Goal: Task Accomplishment & Management: Manage account settings

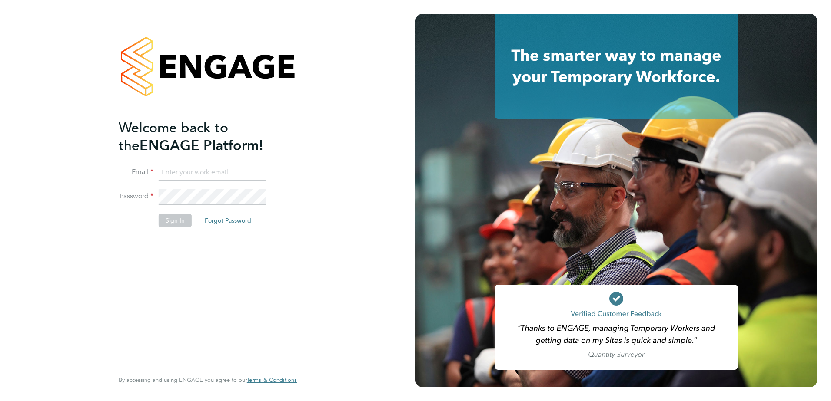
type input "fidel.hill@vistry.co.uk"
click at [178, 222] on button "Sign In" at bounding box center [175, 221] width 33 height 14
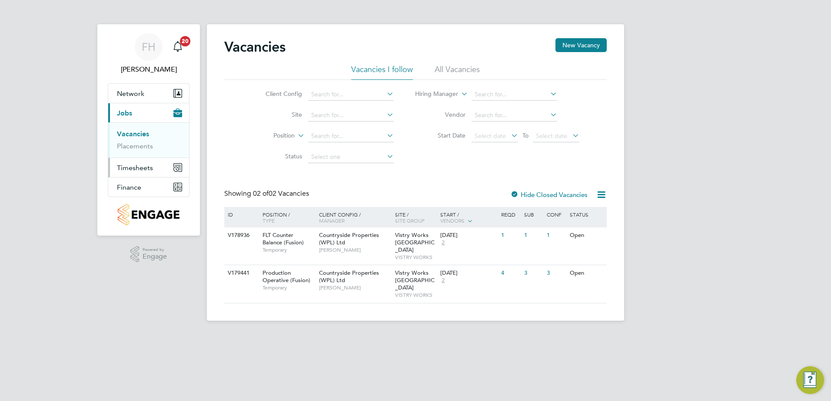
click at [146, 166] on span "Timesheets" at bounding box center [135, 168] width 36 height 8
click at [134, 152] on link "Timesheets" at bounding box center [135, 153] width 36 height 8
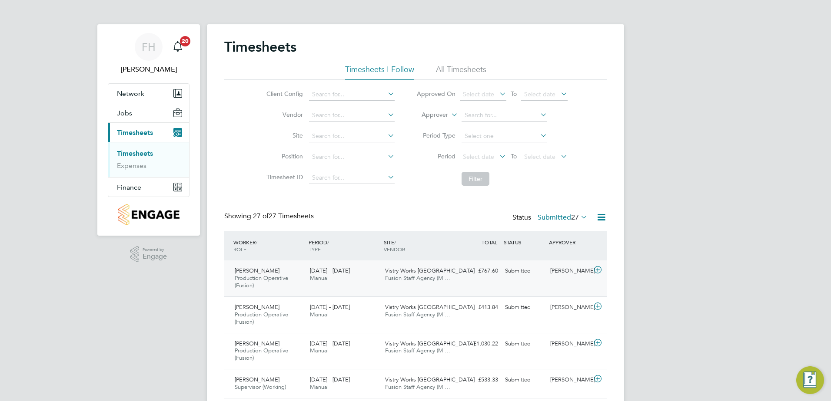
click at [595, 268] on icon at bounding box center [597, 270] width 11 height 7
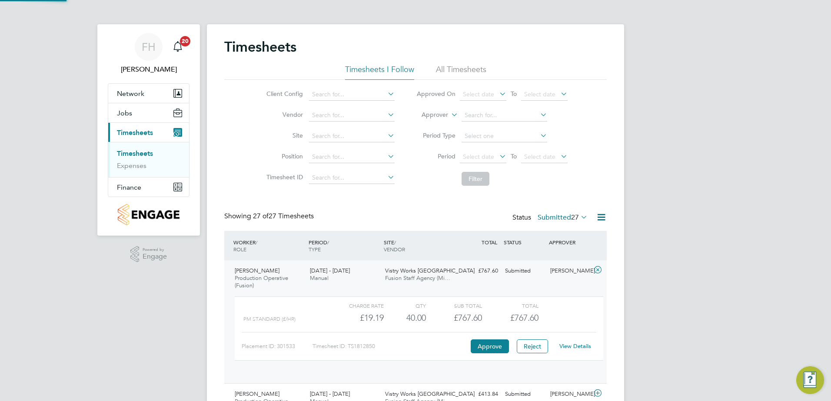
scroll to position [15, 85]
click at [576, 347] on link "View Details" at bounding box center [575, 346] width 32 height 7
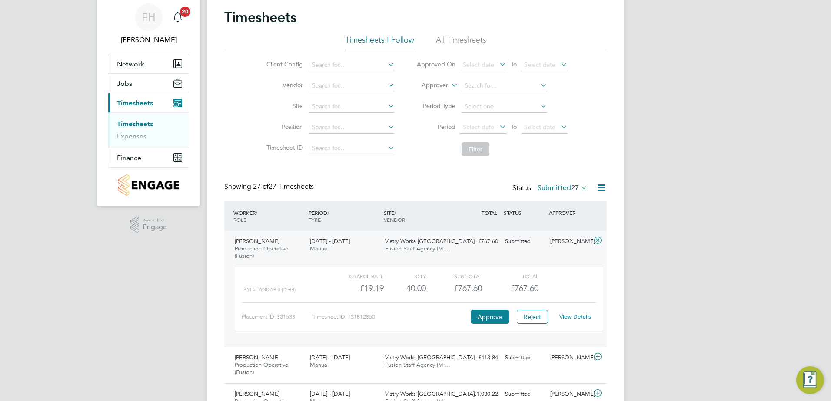
scroll to position [87, 0]
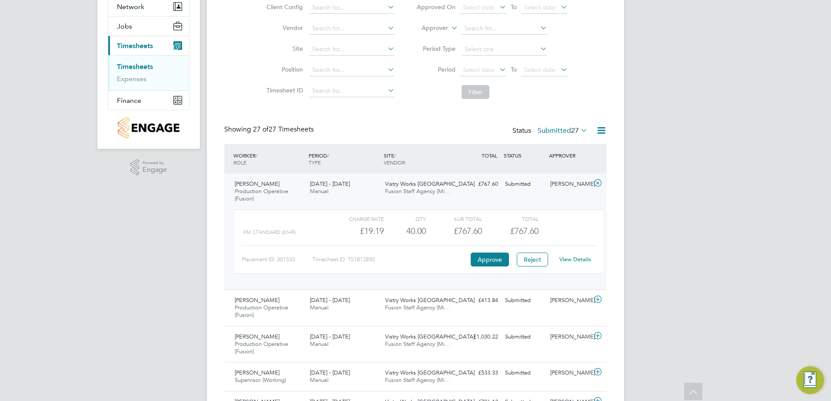
click at [596, 182] on icon at bounding box center [597, 183] width 11 height 7
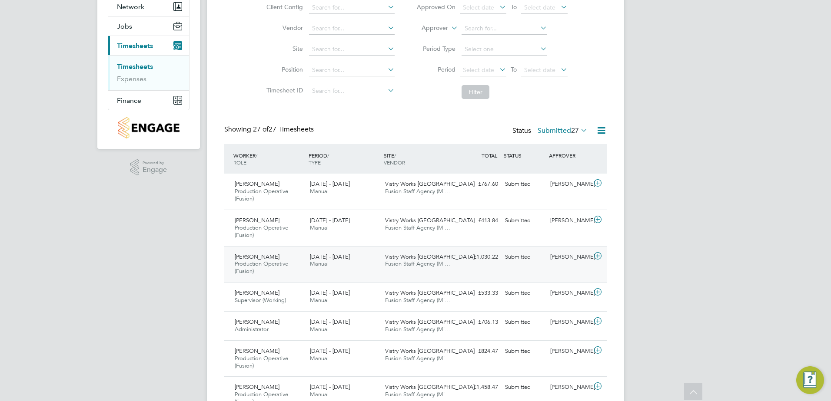
click at [595, 255] on icon at bounding box center [597, 256] width 11 height 7
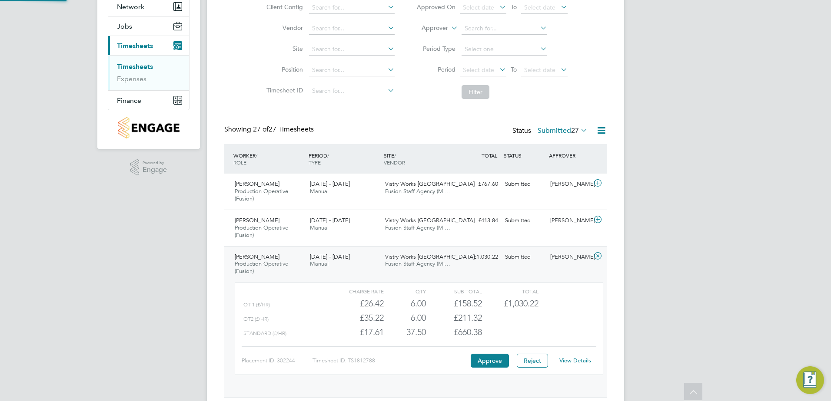
scroll to position [15, 85]
click at [572, 362] on link "View Details" at bounding box center [575, 360] width 32 height 7
click at [596, 257] on icon at bounding box center [597, 256] width 11 height 7
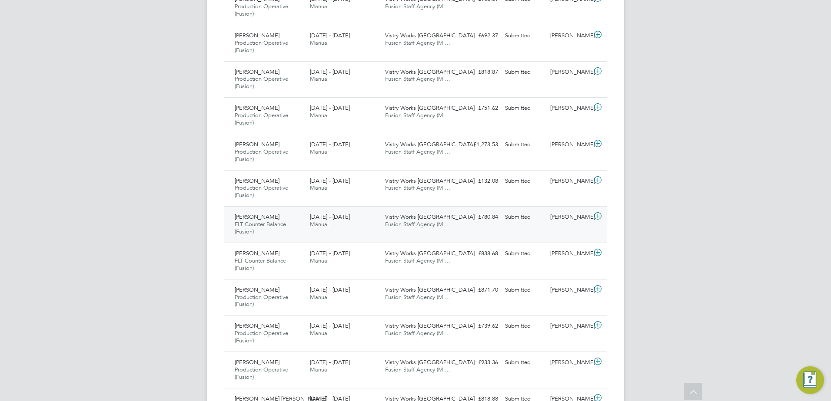
scroll to position [782, 0]
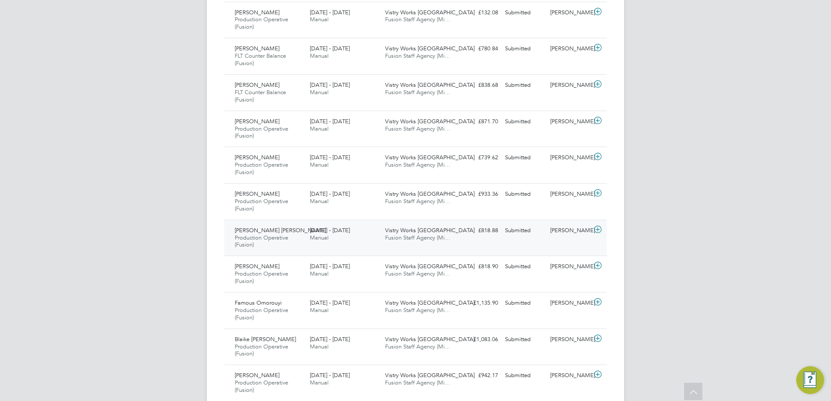
click at [593, 229] on icon at bounding box center [597, 229] width 11 height 7
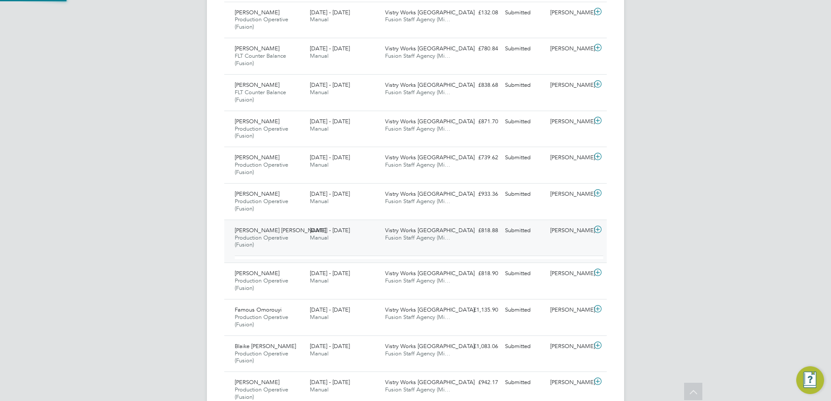
scroll to position [15, 85]
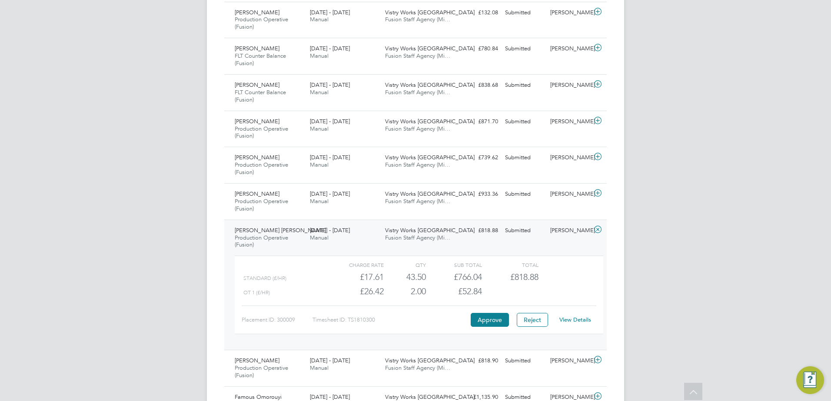
click at [598, 229] on icon at bounding box center [597, 229] width 11 height 7
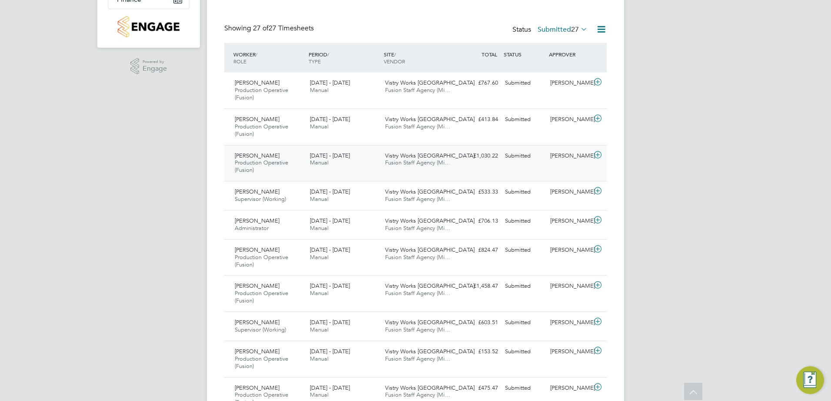
scroll to position [217, 0]
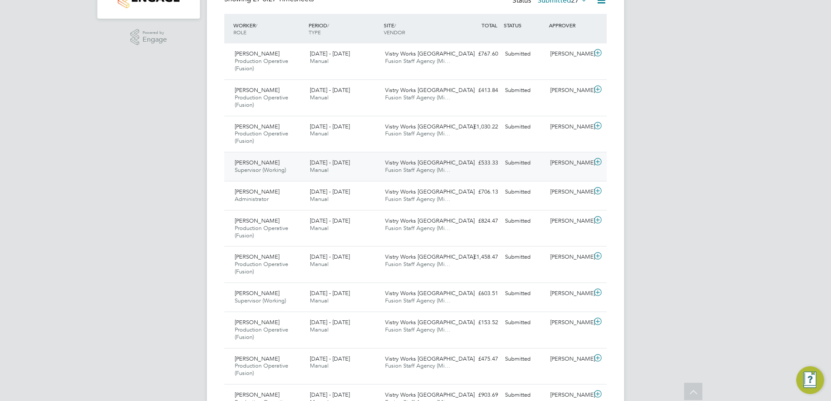
click at [596, 160] on icon at bounding box center [597, 162] width 11 height 7
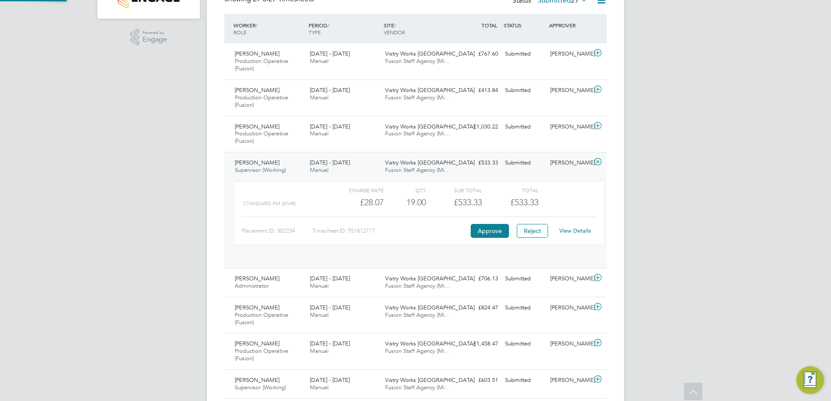
scroll to position [15, 85]
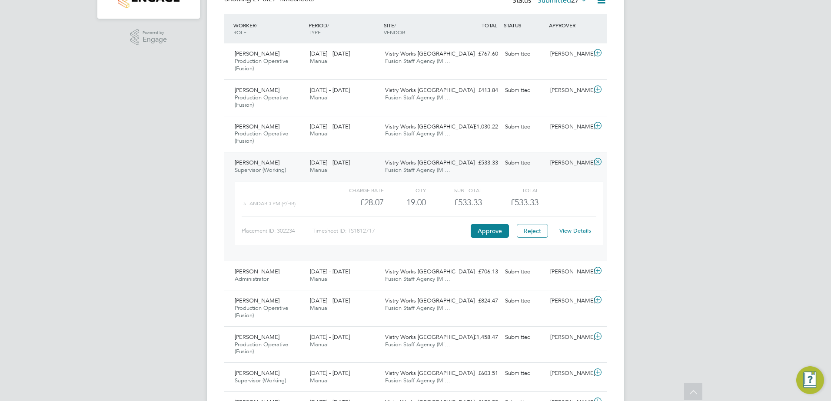
click at [580, 231] on link "View Details" at bounding box center [575, 230] width 32 height 7
click at [596, 159] on icon at bounding box center [597, 162] width 11 height 7
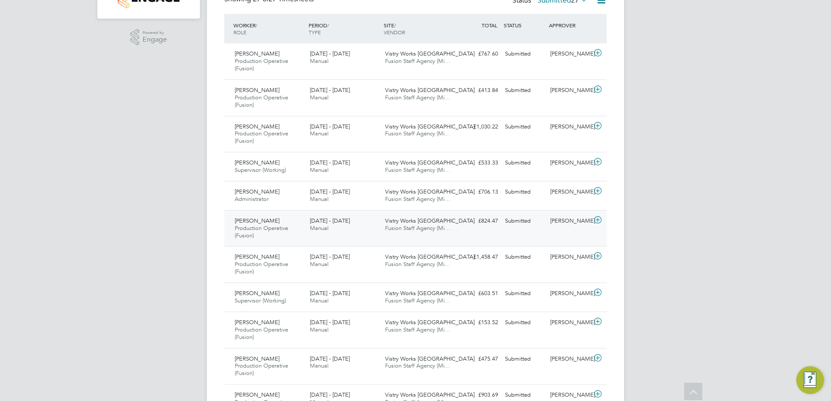
click at [599, 219] on icon at bounding box center [597, 220] width 11 height 7
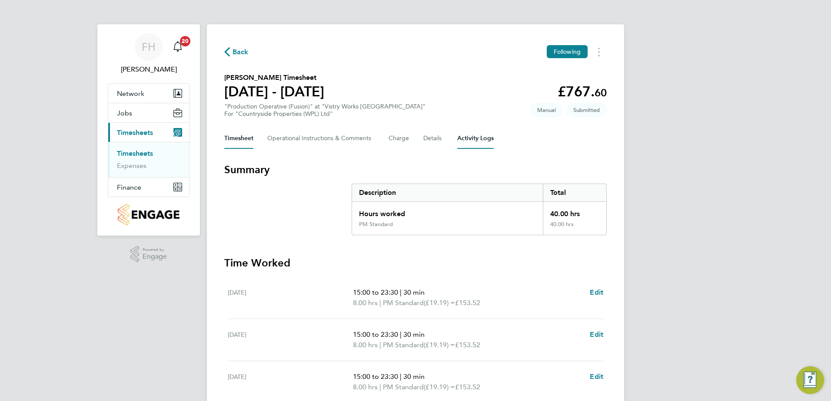
click at [465, 136] on Logs-tab "Activity Logs" at bounding box center [475, 138] width 36 height 21
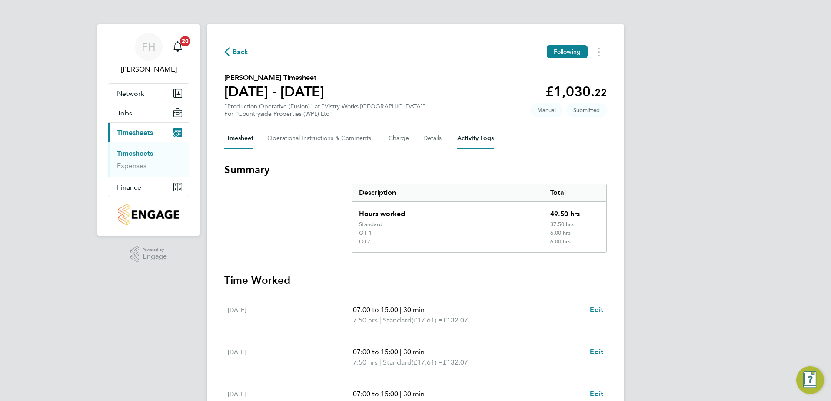
click at [478, 136] on Logs-tab "Activity Logs" at bounding box center [475, 138] width 36 height 21
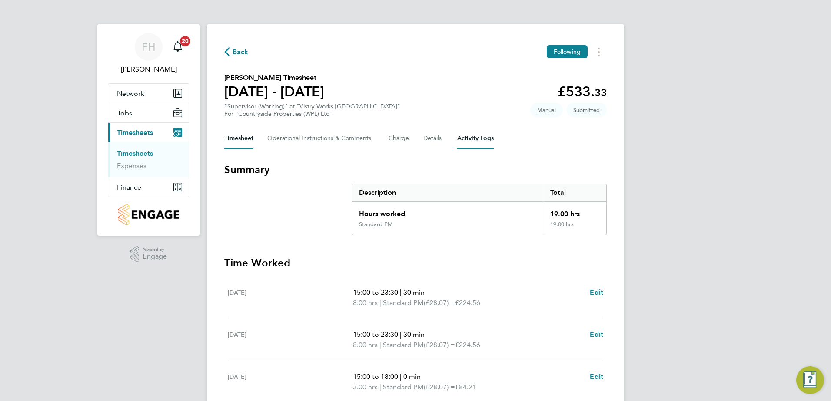
click at [486, 139] on Logs-tab "Activity Logs" at bounding box center [475, 138] width 36 height 21
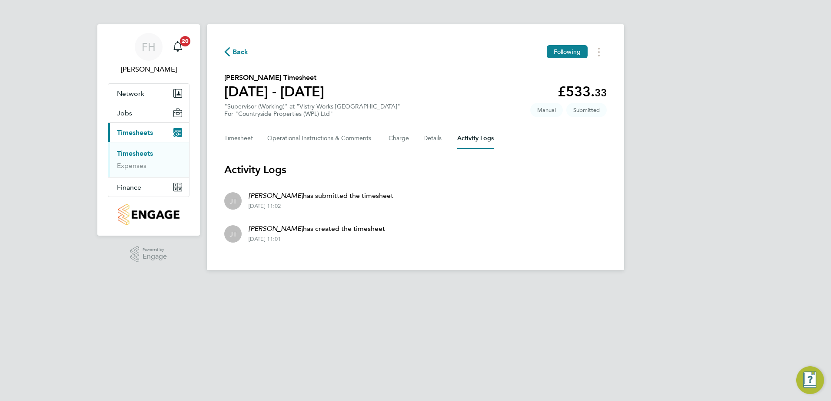
click at [628, 240] on div "FH Fidel Hill Notifications 20 Applications: Network Team Members Sites Workers…" at bounding box center [415, 142] width 831 height 285
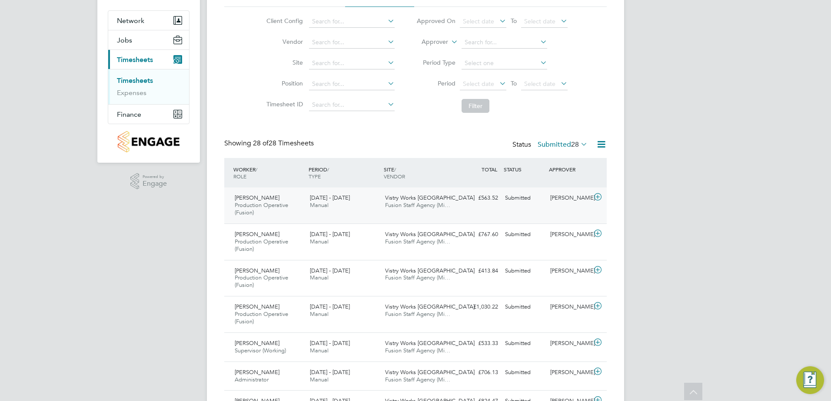
scroll to position [87, 0]
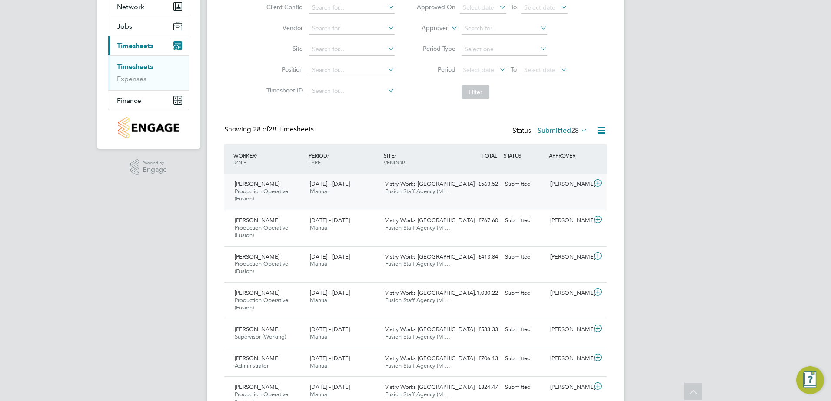
click at [597, 181] on icon at bounding box center [597, 183] width 11 height 7
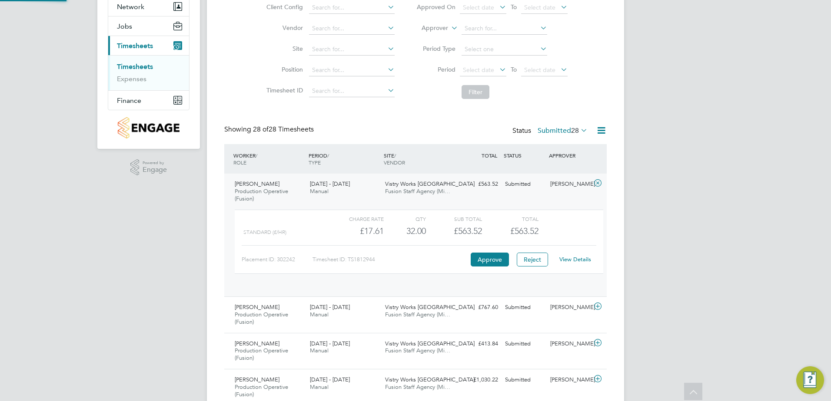
scroll to position [15, 85]
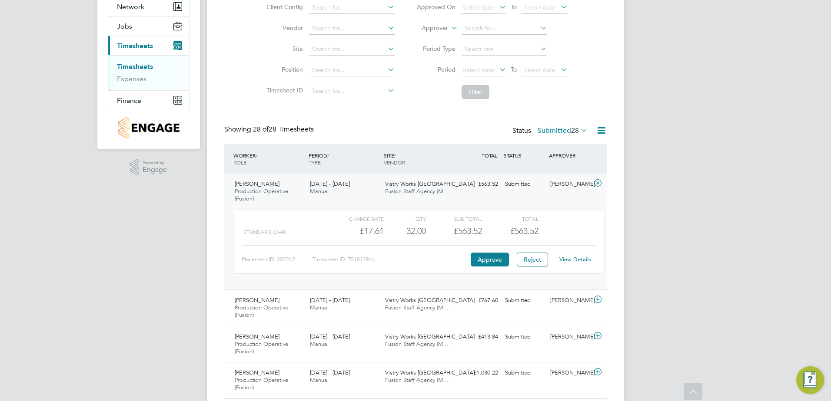
click at [571, 262] on link "View Details" at bounding box center [575, 259] width 32 height 7
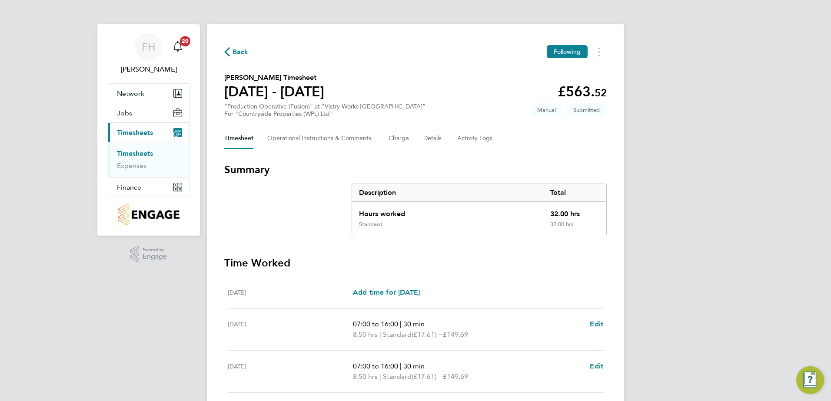
click at [223, 57] on div "Back Following [PERSON_NAME] Timesheet [DATE] - [DATE] £563. 52 "Production Ope…" at bounding box center [415, 313] width 417 height 579
click at [228, 54] on icon "button" at bounding box center [227, 51] width 6 height 9
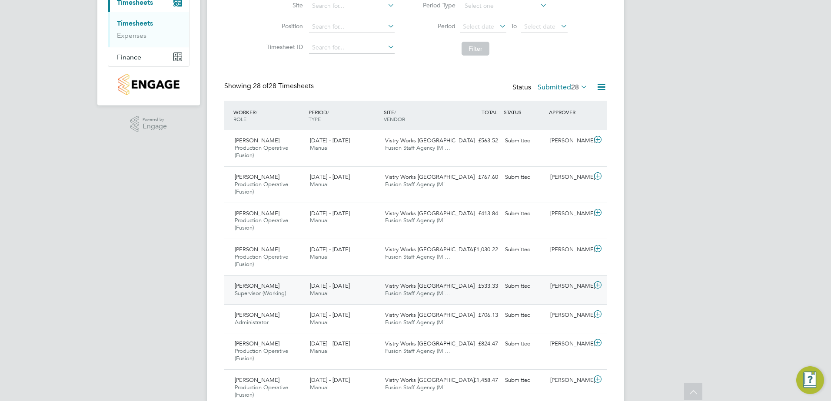
click at [597, 288] on icon at bounding box center [597, 285] width 11 height 7
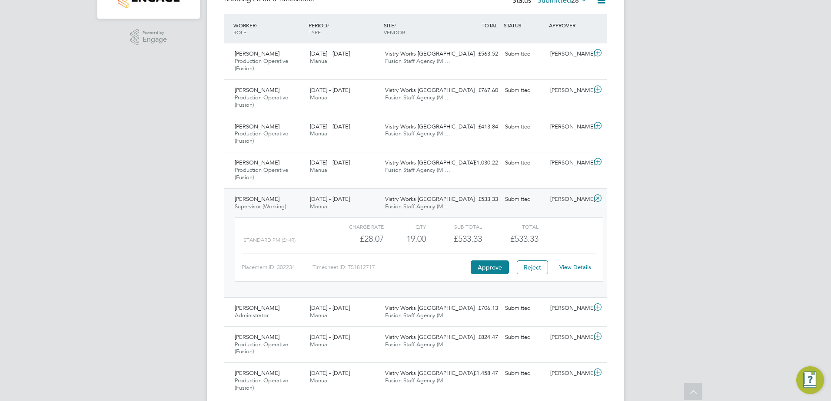
click at [598, 196] on icon at bounding box center [597, 198] width 11 height 7
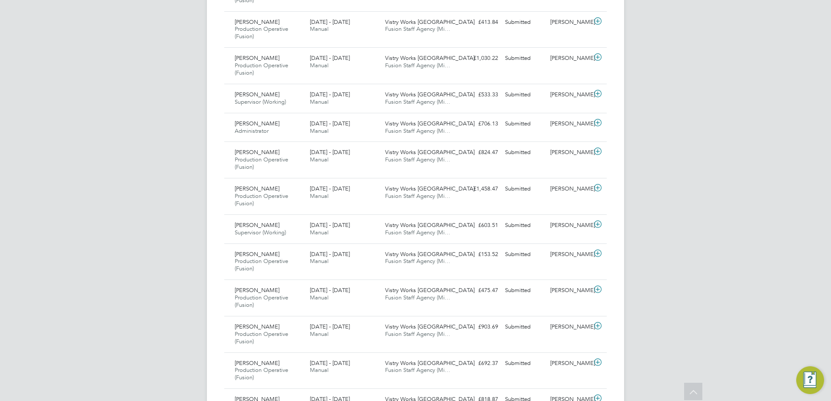
scroll to position [322, 0]
click at [597, 226] on icon at bounding box center [597, 225] width 11 height 7
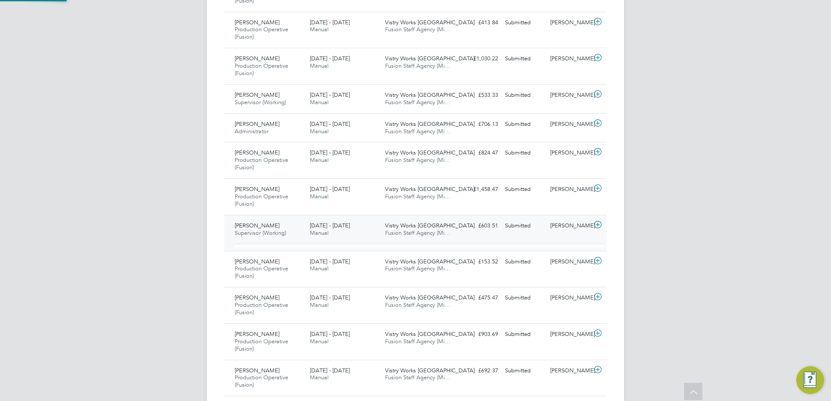
scroll to position [15, 85]
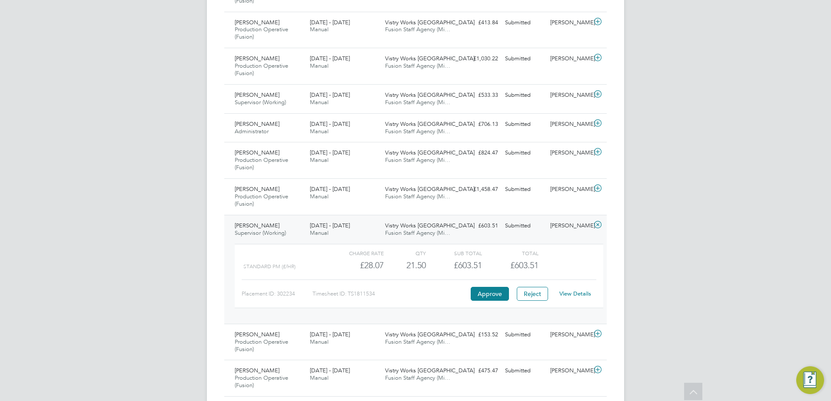
click at [574, 292] on link "View Details" at bounding box center [575, 293] width 32 height 7
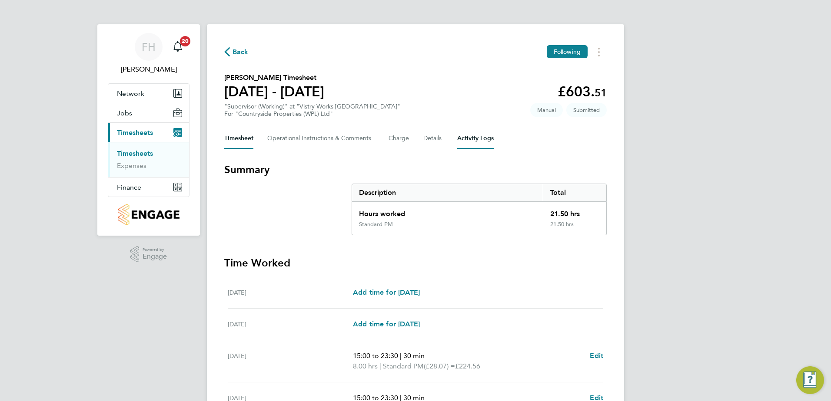
click at [473, 143] on Logs-tab "Activity Logs" at bounding box center [475, 138] width 36 height 21
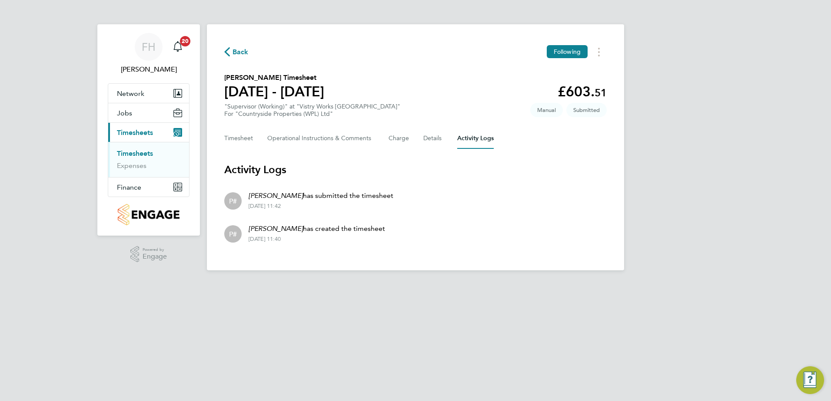
click at [428, 285] on html "FH [PERSON_NAME] Notifications 20 Applications: Network Team Members Sites Work…" at bounding box center [415, 142] width 831 height 285
click at [232, 56] on span "Back" at bounding box center [240, 52] width 16 height 10
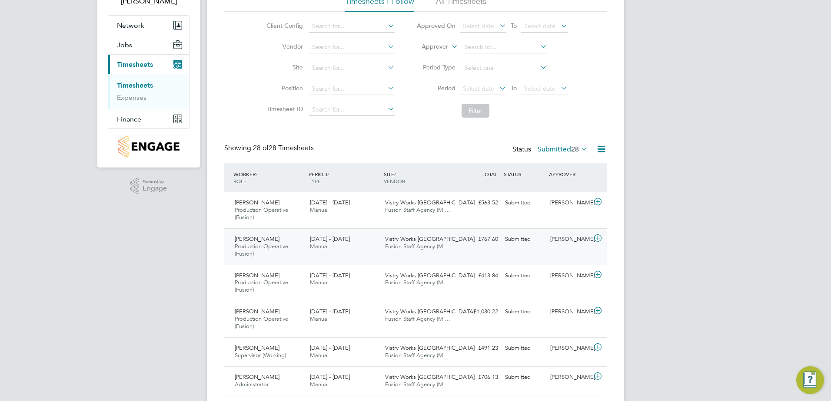
scroll to position [87, 0]
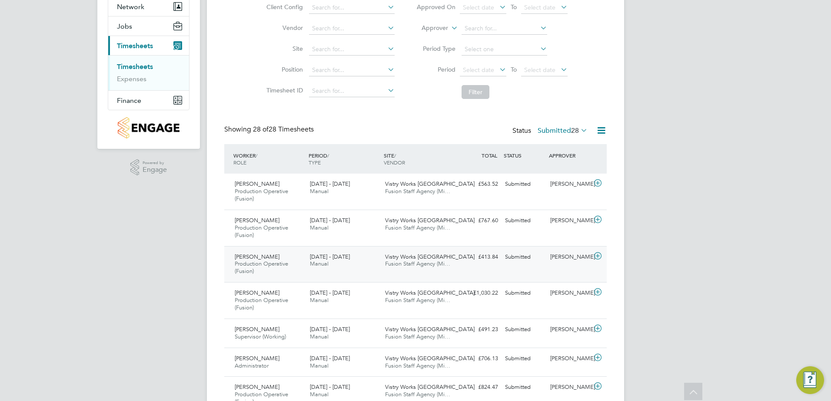
click at [599, 257] on icon at bounding box center [597, 256] width 11 height 7
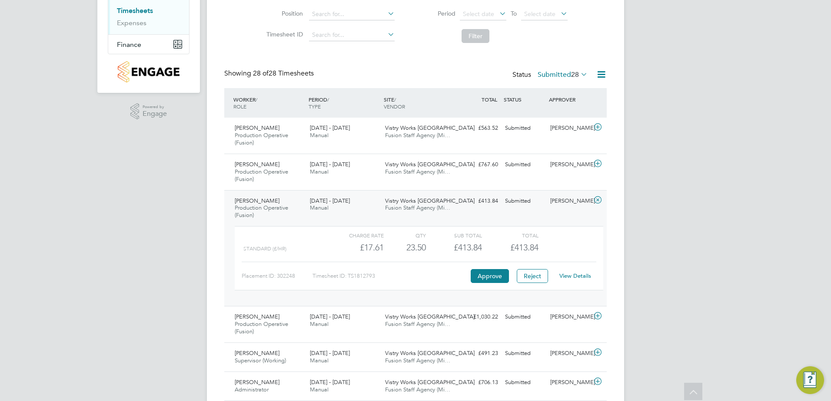
scroll to position [130, 0]
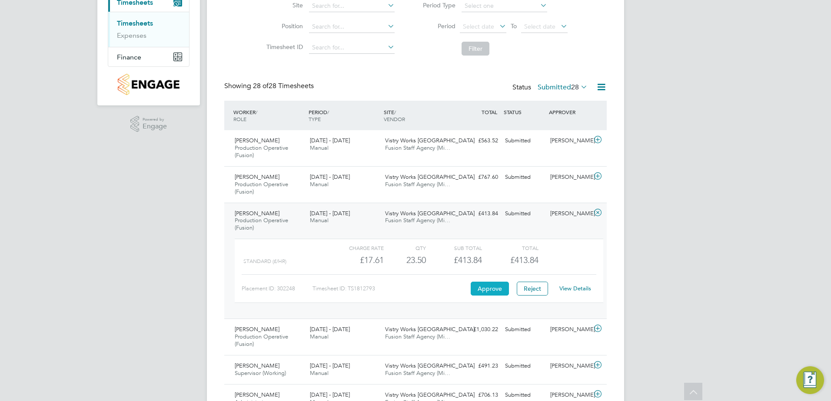
click at [484, 290] on button "Approve" at bounding box center [490, 289] width 38 height 14
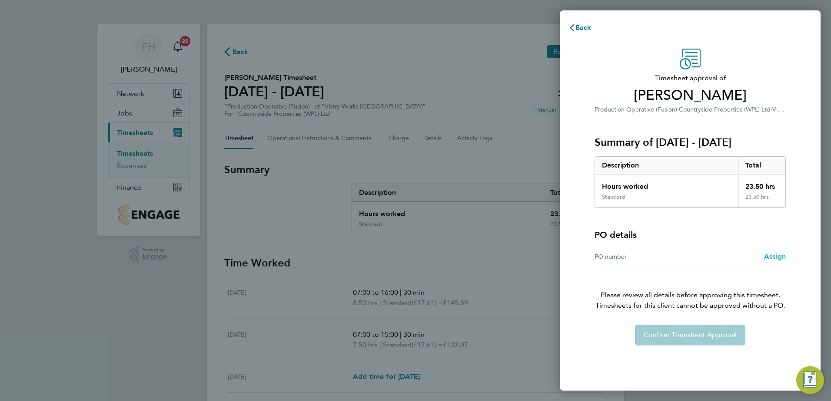
click at [774, 262] on link "Assign" at bounding box center [775, 257] width 22 height 10
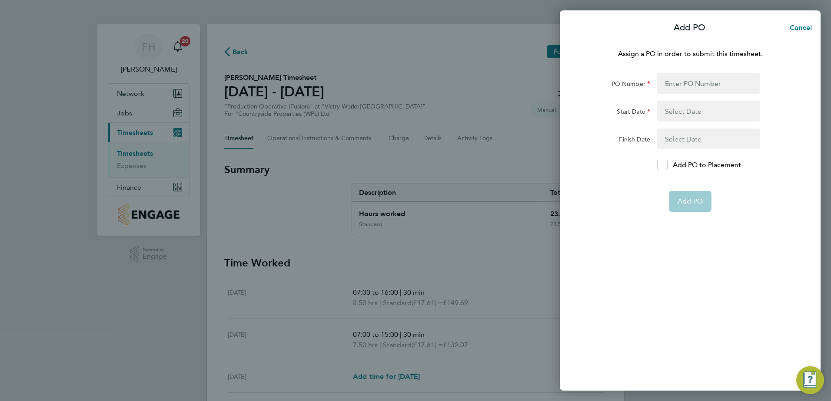
click at [682, 141] on button "button" at bounding box center [708, 139] width 103 height 21
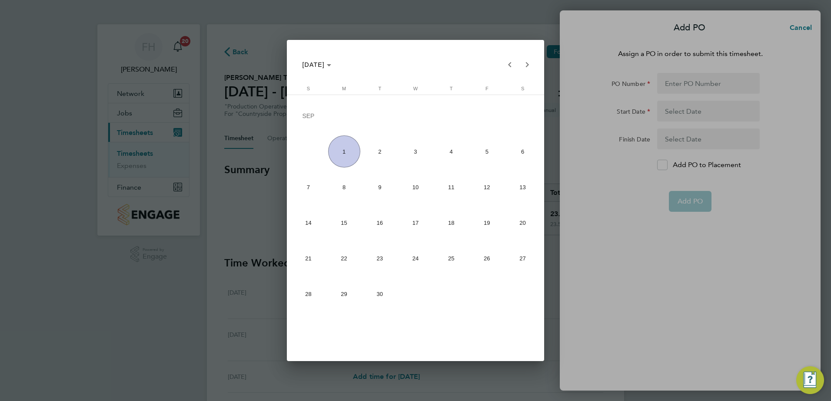
click at [609, 199] on div at bounding box center [415, 200] width 831 height 401
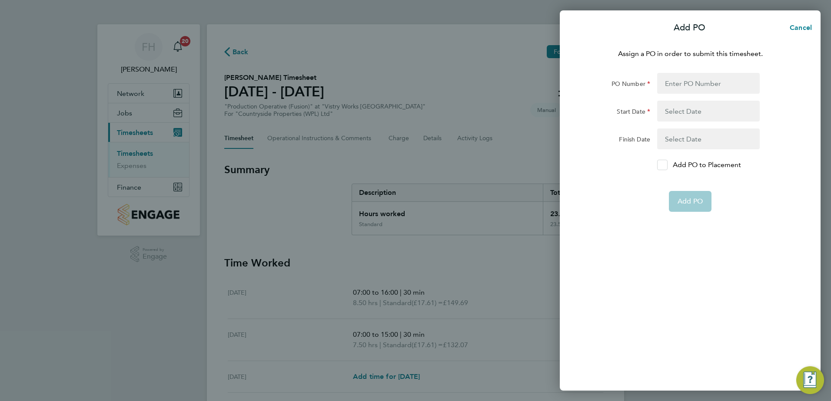
click at [664, 163] on icon at bounding box center [662, 166] width 7 height 6
click at [665, 165] on input "Add PO to Placement" at bounding box center [665, 165] width 0 height 0
click at [706, 94] on form "PO Number Start Date Finish Date Add PO to Placement Add PO" at bounding box center [690, 142] width 212 height 139
click at [662, 163] on icon at bounding box center [662, 166] width 7 height 6
click at [665, 165] on input "Add PO to Placement" at bounding box center [665, 165] width 0 height 0
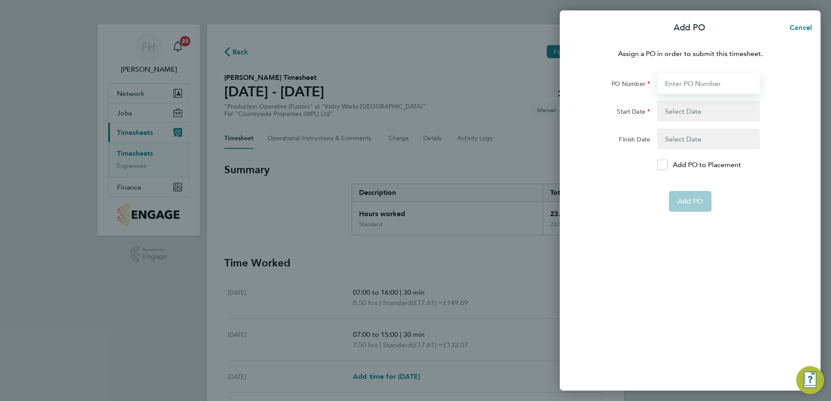
click at [688, 87] on input "PO Number" at bounding box center [708, 83] width 103 height 21
type input "pol018552"
click at [694, 109] on button "button" at bounding box center [708, 111] width 103 height 21
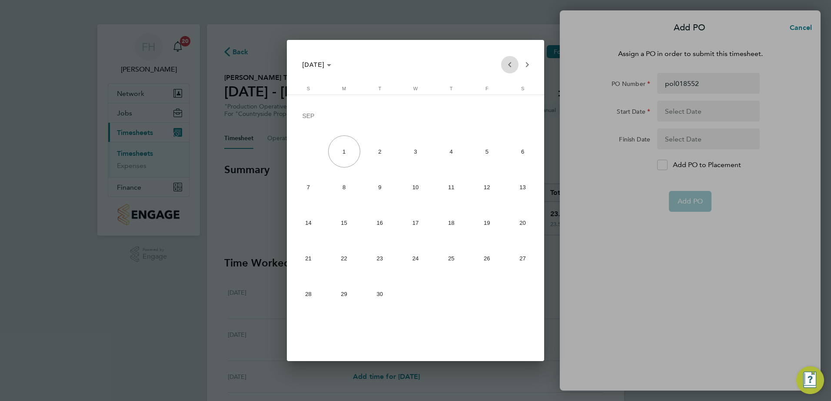
click at [513, 65] on span "Previous month" at bounding box center [509, 64] width 17 height 17
click at [375, 151] on span "1" at bounding box center [380, 152] width 32 height 32
type input "[DATE]"
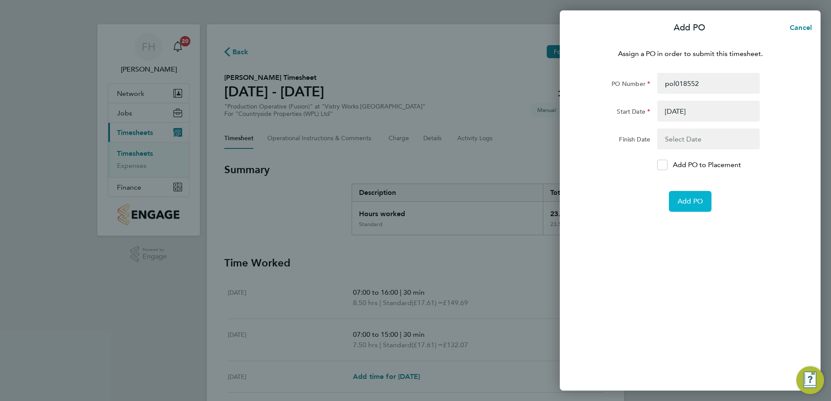
click at [701, 206] on button "Add PO" at bounding box center [690, 201] width 43 height 21
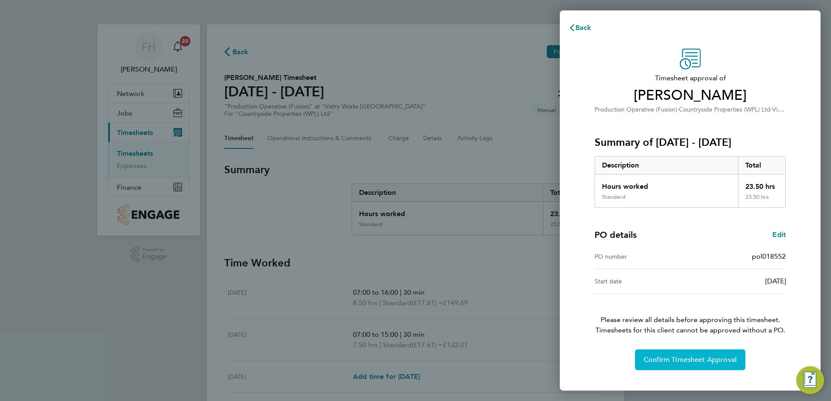
click at [704, 367] on button "Confirm Timesheet Approval" at bounding box center [690, 360] width 110 height 21
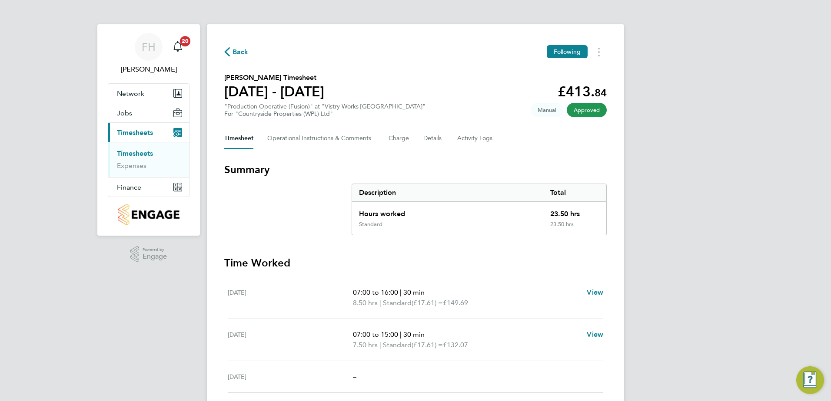
click at [227, 50] on icon "button" at bounding box center [227, 51] width 6 height 9
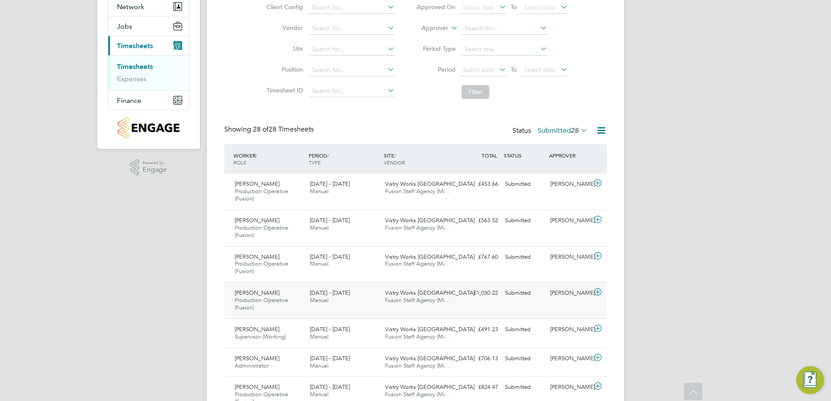
click at [596, 293] on icon at bounding box center [597, 292] width 11 height 7
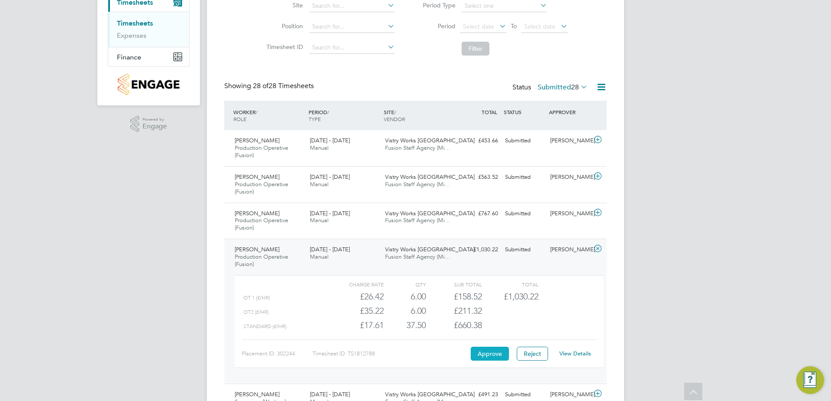
click at [488, 356] on button "Approve" at bounding box center [490, 354] width 38 height 14
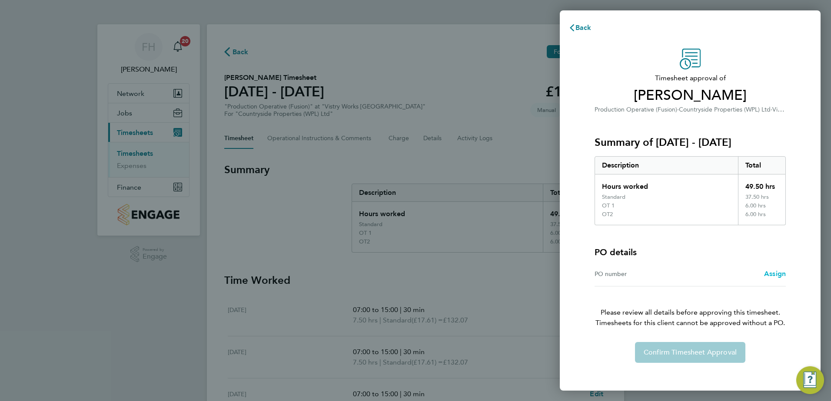
click at [769, 276] on span "Assign" at bounding box center [775, 274] width 22 height 8
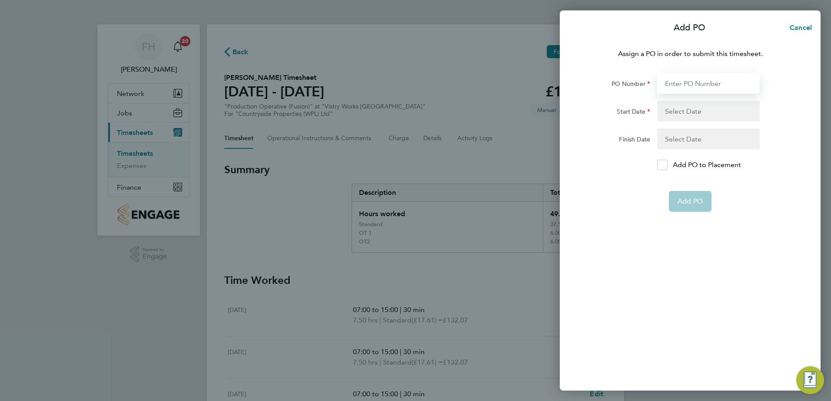
click at [680, 84] on input "PO Number" at bounding box center [708, 83] width 103 height 21
click at [719, 83] on input "pol018552" at bounding box center [708, 83] width 103 height 21
type input "p"
click at [715, 87] on input "PO Number" at bounding box center [708, 83] width 103 height 21
type input "pol018552"
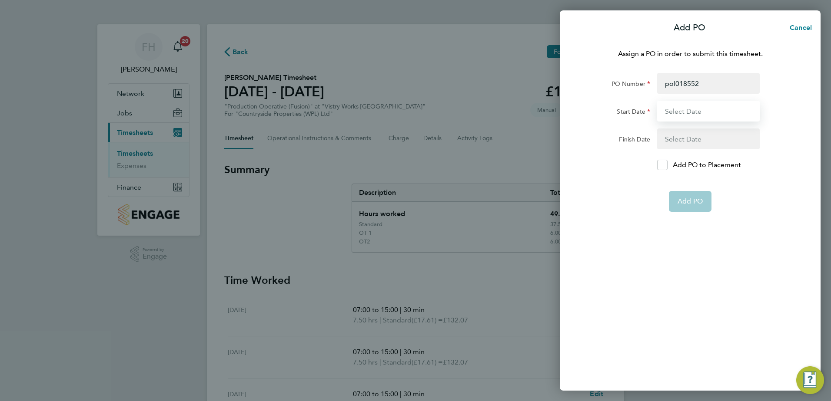
type input "[DATE]"
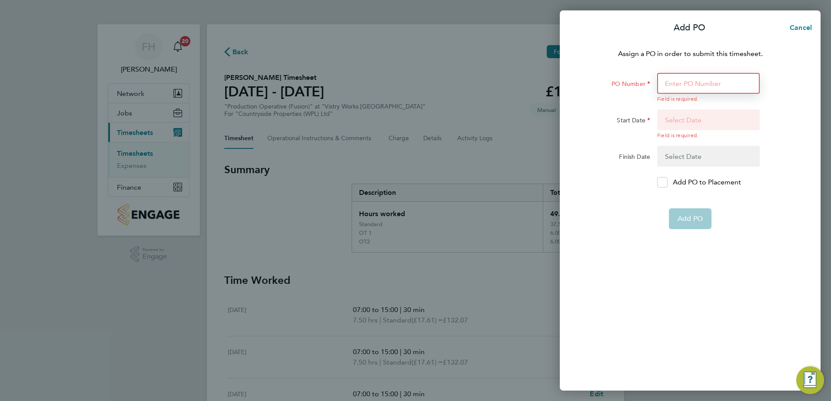
click at [686, 80] on input "PO Number" at bounding box center [708, 83] width 103 height 21
type input "pol018552"
type input "[DATE]"
click at [708, 89] on input "PO Number" at bounding box center [708, 83] width 103 height 21
type input "pol018552"
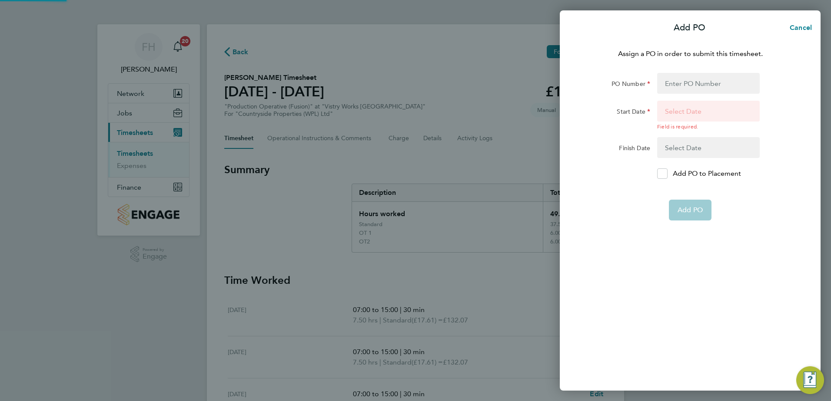
click at [739, 221] on div "Add PO" at bounding box center [689, 210] width 219 height 21
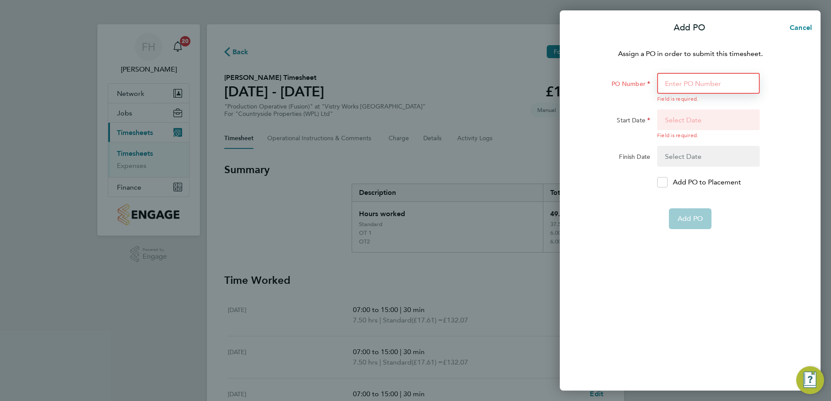
click at [712, 87] on input "PO Number" at bounding box center [708, 83] width 103 height 21
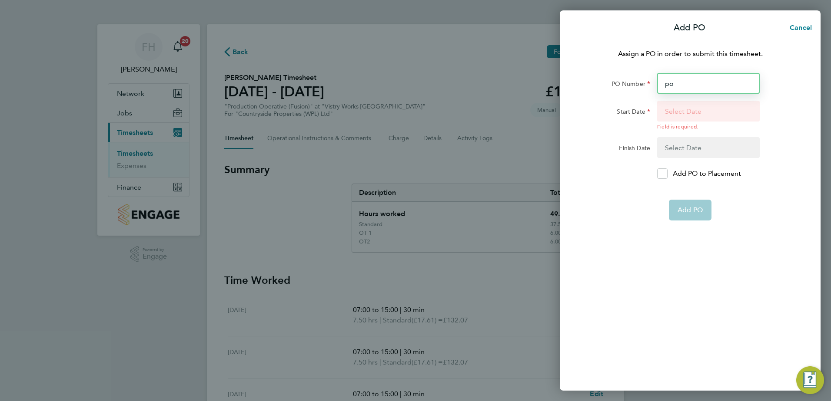
type input "pol"
type input "018552"
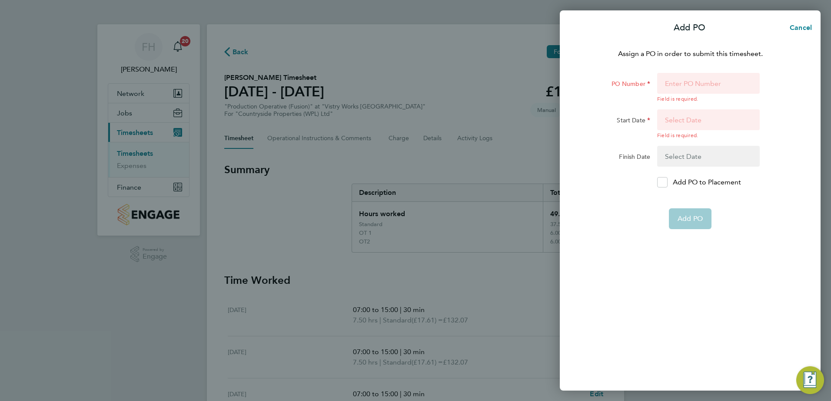
click at [692, 119] on button "button" at bounding box center [708, 124] width 103 height 30
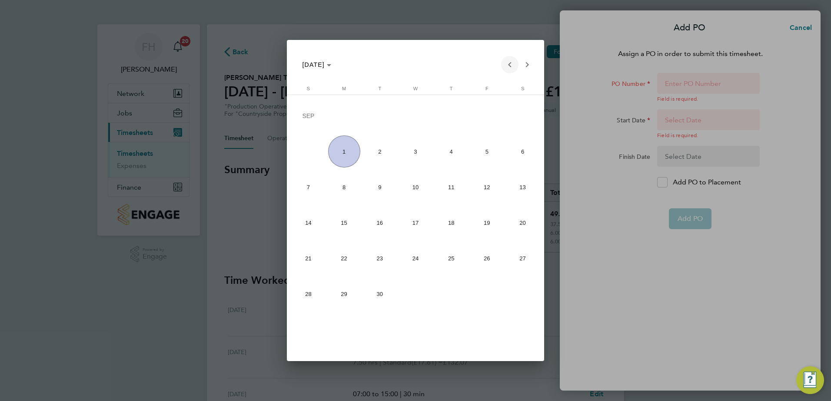
click at [508, 65] on span "Previous month" at bounding box center [509, 64] width 17 height 17
click at [376, 159] on span "1" at bounding box center [380, 152] width 32 height 32
type input "[DATE]"
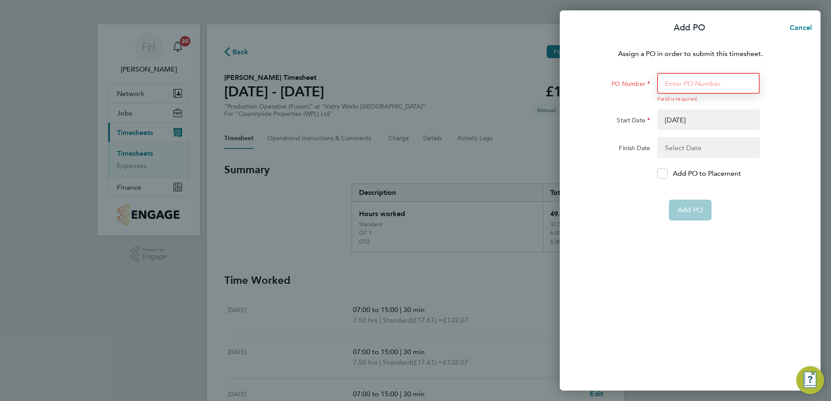
click at [697, 88] on input "PO Number" at bounding box center [708, 83] width 103 height 21
type input "pol018552"
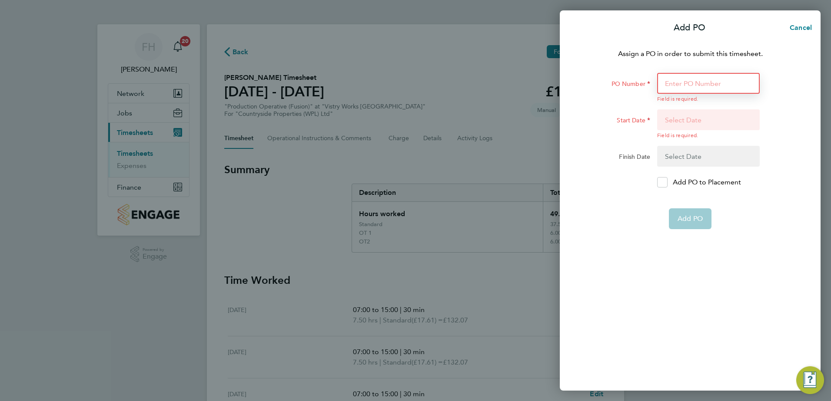
click at [704, 86] on input "PO Number" at bounding box center [708, 83] width 103 height 21
type input "pol018552"
type input "01 Jul 25"
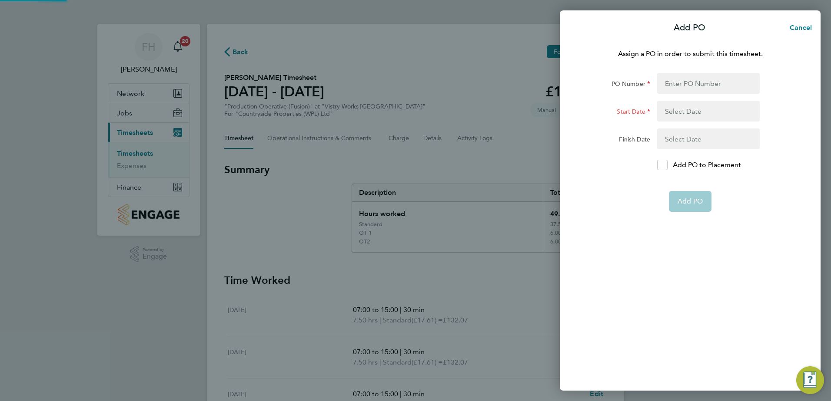
click at [696, 210] on app-form-button "Add PO" at bounding box center [690, 201] width 43 height 21
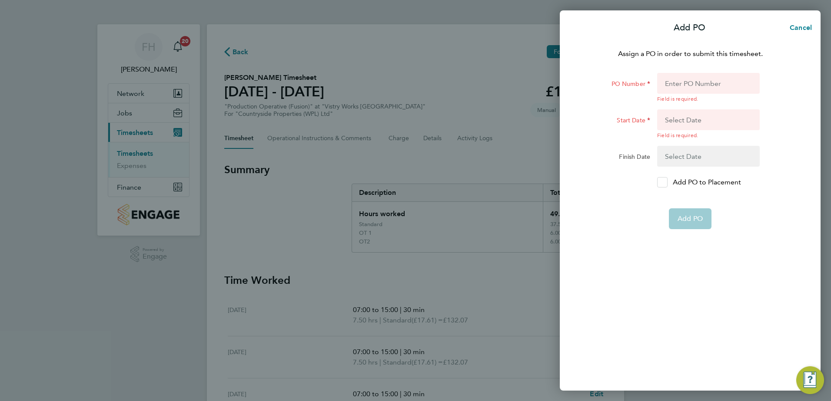
click at [667, 183] on label "Add PO to Placement" at bounding box center [708, 182] width 103 height 10
click at [665, 182] on input "Add PO to Placement" at bounding box center [665, 182] width 0 height 0
click at [705, 79] on input "PO Number" at bounding box center [708, 83] width 103 height 21
type input "pol018552"
type input "01 Jul 25"
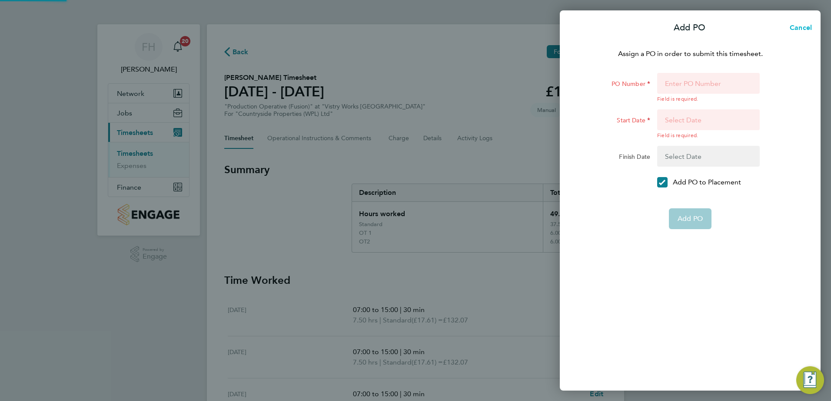
click at [809, 31] on span "Cancel" at bounding box center [799, 27] width 25 height 8
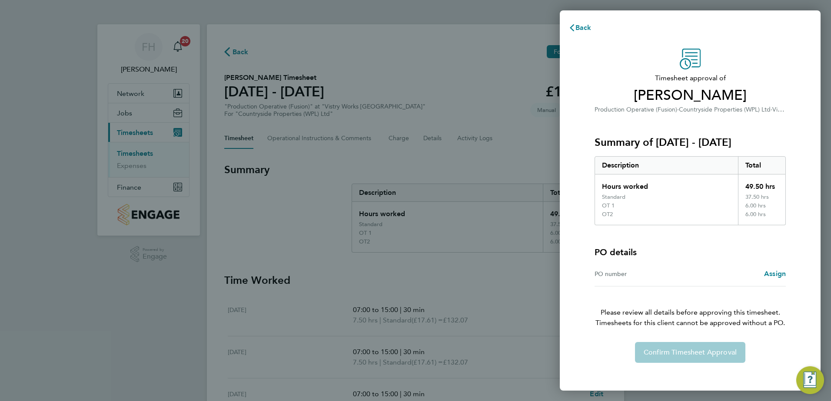
click at [670, 360] on div "Confirm Timesheet Approval" at bounding box center [690, 352] width 212 height 21
click at [768, 272] on span "Assign" at bounding box center [775, 274] width 22 height 8
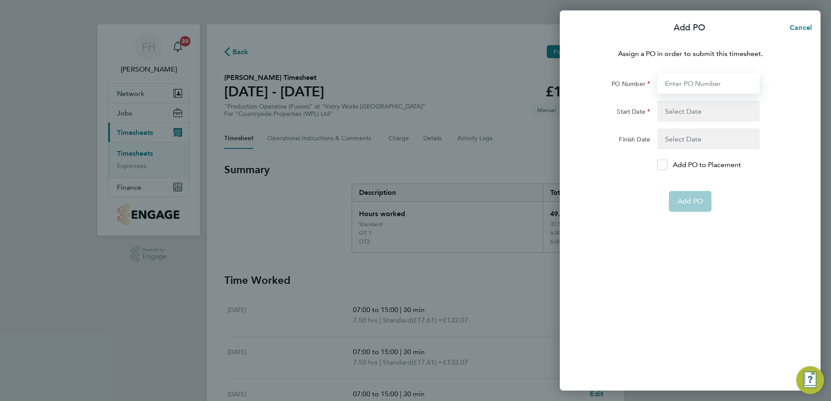
click at [695, 91] on input "PO Number" at bounding box center [708, 83] width 103 height 21
type input "pol018552"
type input "01 Jul 25"
click at [689, 206] on app-form-button "Add PO" at bounding box center [690, 201] width 43 height 21
click at [667, 166] on div at bounding box center [662, 165] width 10 height 10
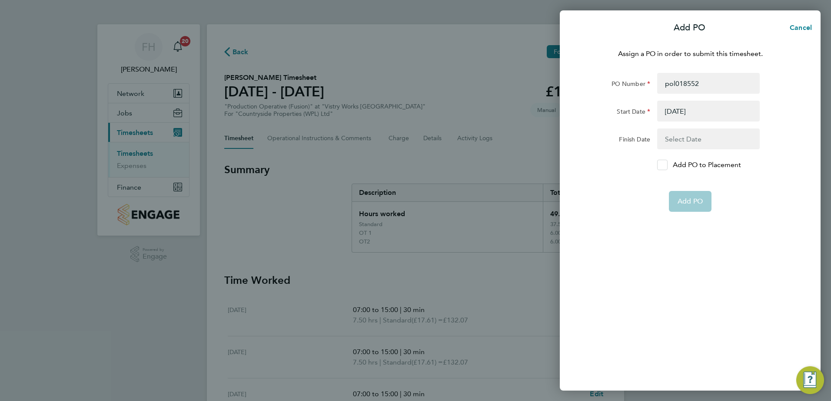
click at [665, 165] on input "Add PO to Placement" at bounding box center [665, 165] width 0 height 0
click at [687, 202] on app-form-button "Add PO" at bounding box center [690, 201] width 43 height 21
click at [717, 138] on button "button" at bounding box center [708, 139] width 103 height 21
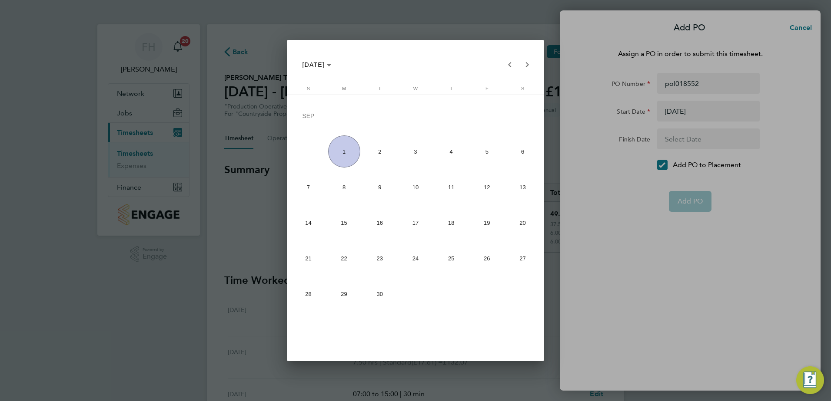
click at [384, 286] on span "30" at bounding box center [380, 295] width 32 height 32
type input "30 Sep 25"
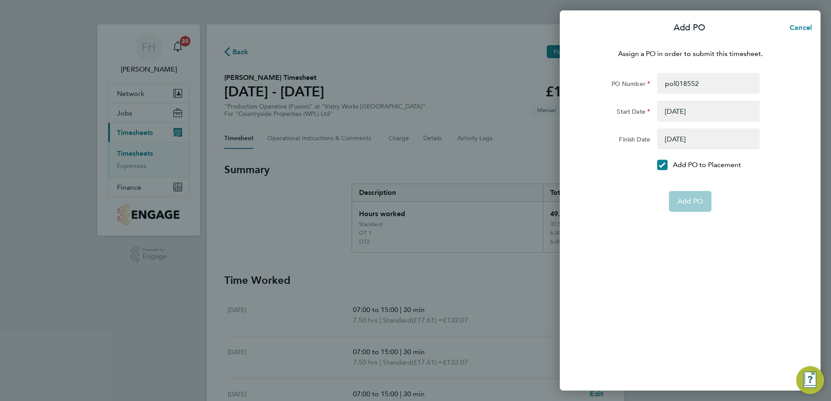
click at [700, 199] on app-form-button "Add PO" at bounding box center [690, 201] width 43 height 21
drag, startPoint x: 700, startPoint y: 199, endPoint x: 654, endPoint y: 185, distance: 47.3
click at [654, 191] on div "Add PO" at bounding box center [689, 201] width 219 height 21
click at [661, 161] on div at bounding box center [662, 165] width 10 height 10
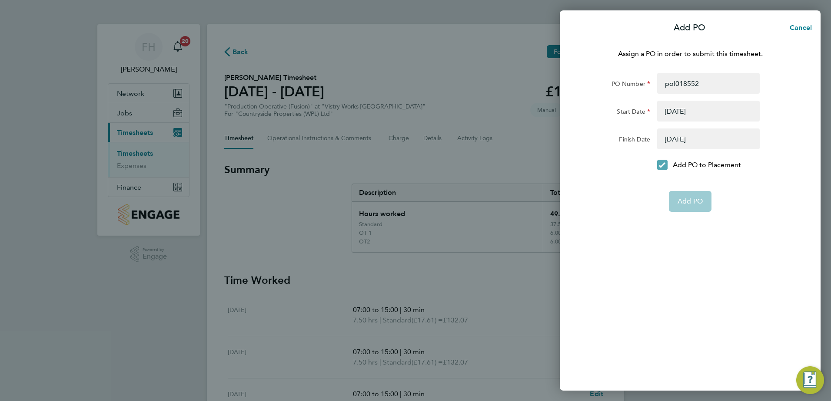
click at [665, 165] on input "Add PO to Placement" at bounding box center [665, 165] width 0 height 0
click at [687, 204] on app-form-button "Add PO" at bounding box center [690, 201] width 43 height 21
click at [798, 25] on span "Cancel" at bounding box center [799, 27] width 25 height 8
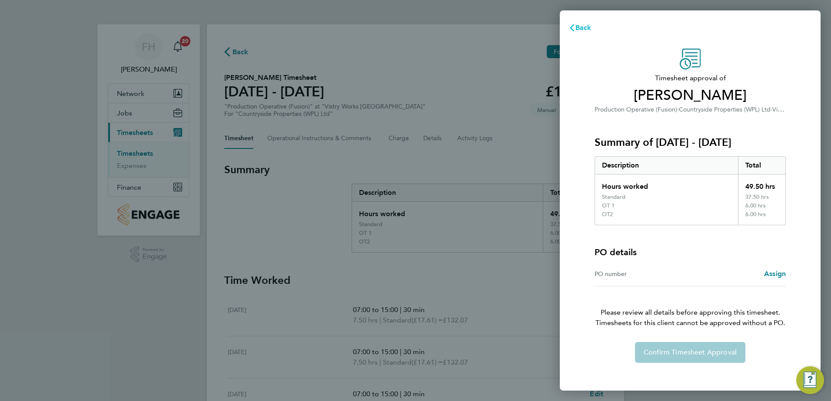
click at [583, 28] on span "Back" at bounding box center [583, 27] width 16 height 8
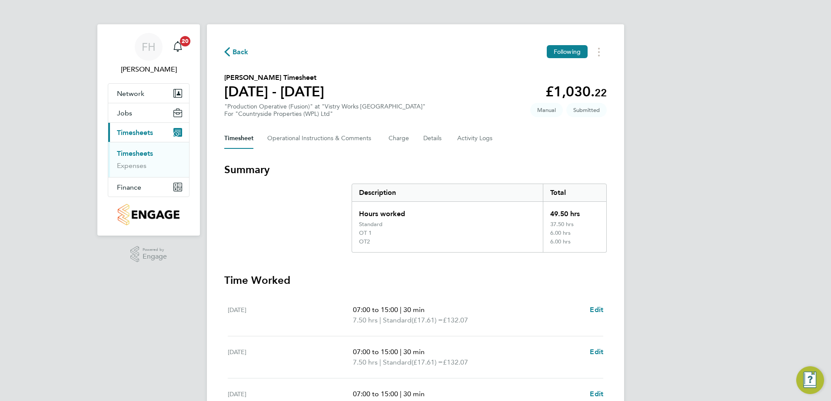
click at [232, 50] on span "Back" at bounding box center [236, 51] width 24 height 8
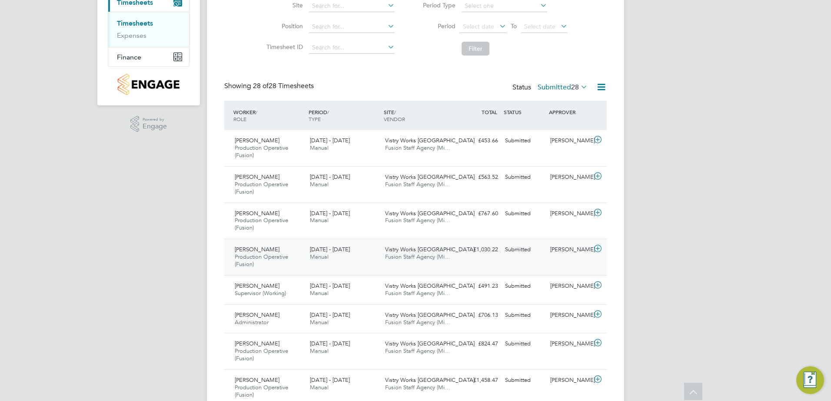
click at [592, 249] on icon at bounding box center [597, 248] width 11 height 7
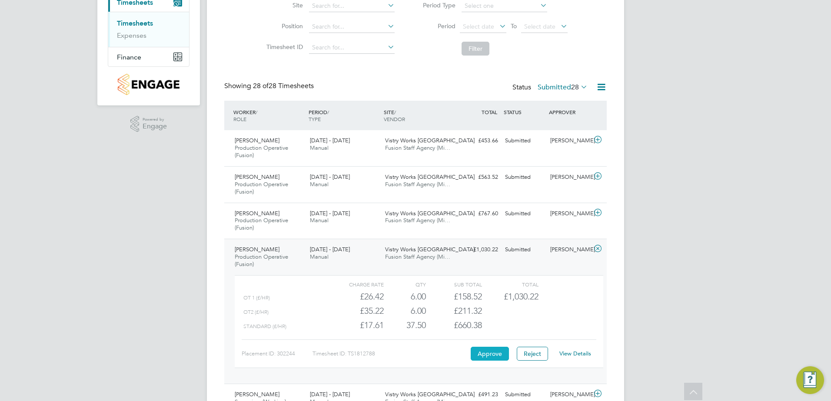
click at [484, 357] on button "Approve" at bounding box center [490, 354] width 38 height 14
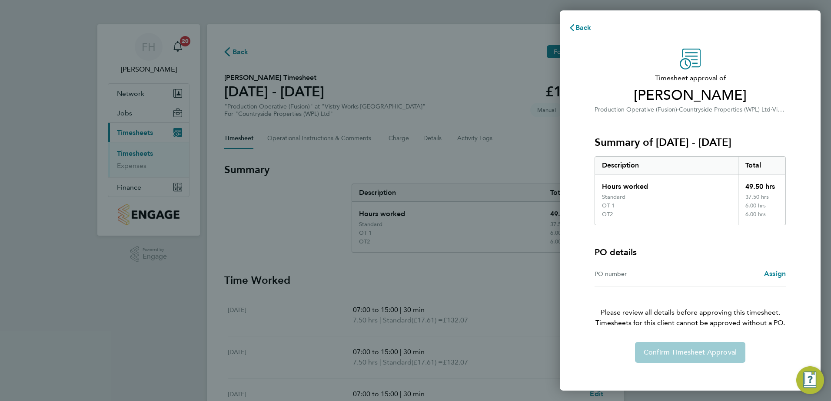
drag, startPoint x: 703, startPoint y: 356, endPoint x: 705, endPoint y: 349, distance: 7.7
click at [704, 352] on div "Confirm Timesheet Approval" at bounding box center [690, 352] width 212 height 21
drag, startPoint x: 705, startPoint y: 349, endPoint x: 775, endPoint y: 279, distance: 98.9
click at [775, 279] on link "Assign" at bounding box center [775, 274] width 22 height 10
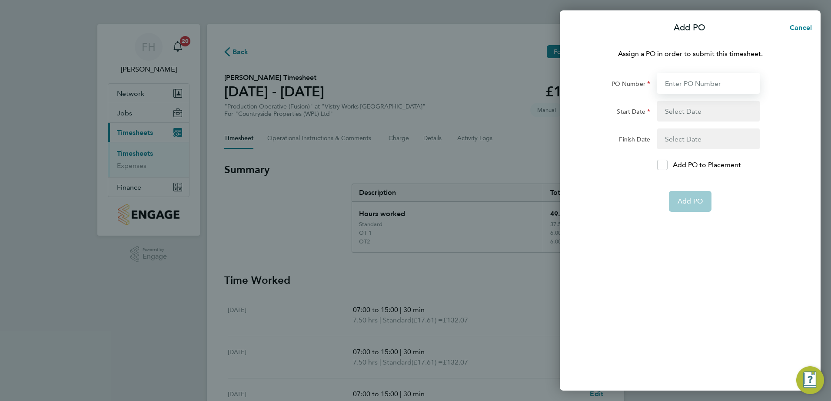
click at [699, 83] on input "PO Number" at bounding box center [708, 83] width 103 height 21
type input "pol018552"
type input "[DATE]"
click at [685, 201] on app-form-button "Add PO" at bounding box center [690, 201] width 43 height 21
click at [691, 204] on app-form-button "Add PO" at bounding box center [690, 201] width 43 height 21
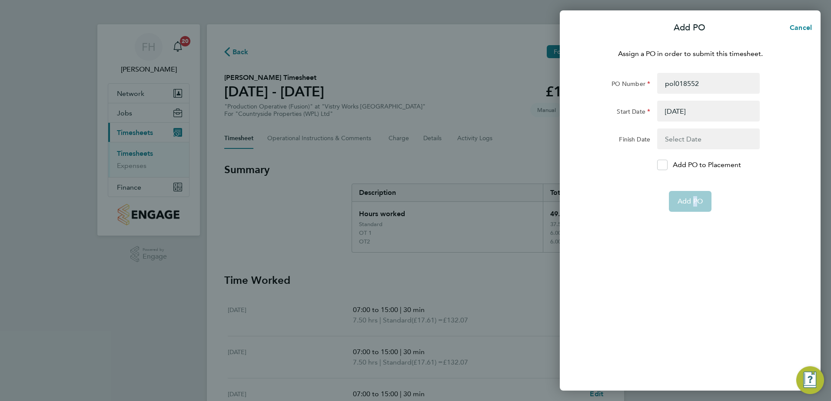
click at [691, 204] on app-form-button "Add PO" at bounding box center [690, 201] width 43 height 21
click at [713, 83] on input "pol018552" at bounding box center [708, 83] width 103 height 21
click at [794, 26] on span "Cancel" at bounding box center [799, 27] width 25 height 8
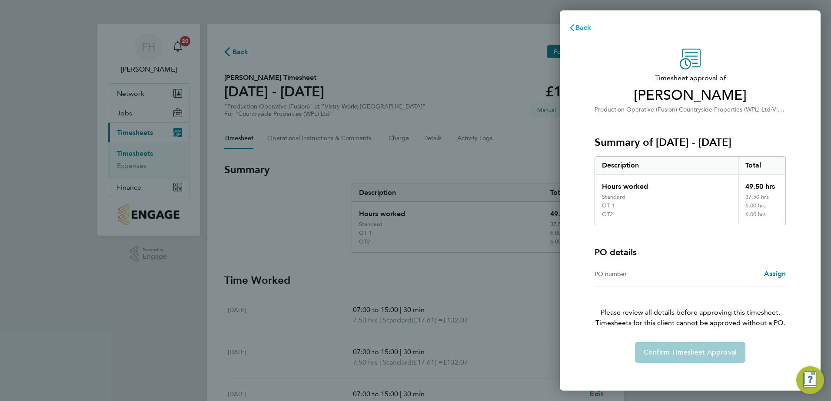
click at [582, 30] on span "Back" at bounding box center [583, 27] width 16 height 8
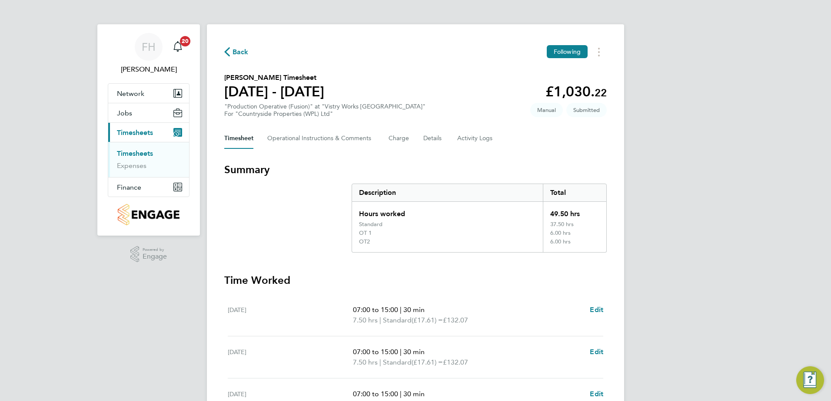
click at [236, 50] on span "Back" at bounding box center [240, 52] width 16 height 10
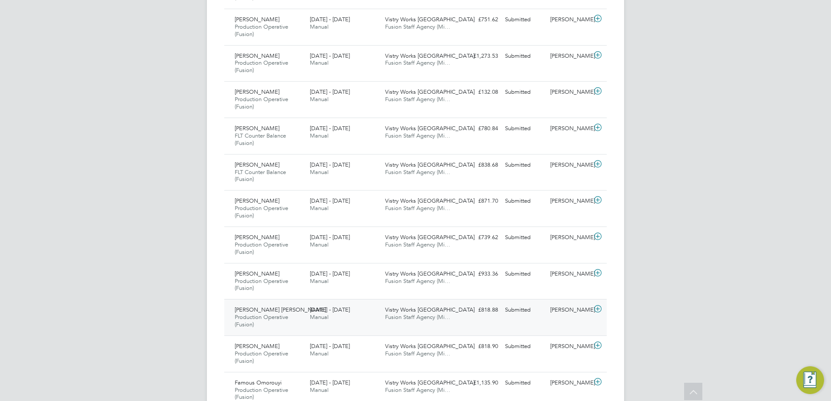
click at [597, 307] on icon at bounding box center [597, 309] width 11 height 7
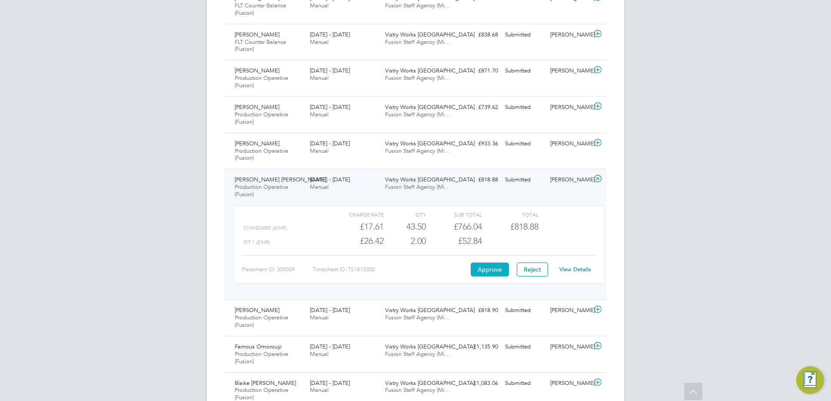
click at [484, 275] on button "Approve" at bounding box center [490, 270] width 38 height 14
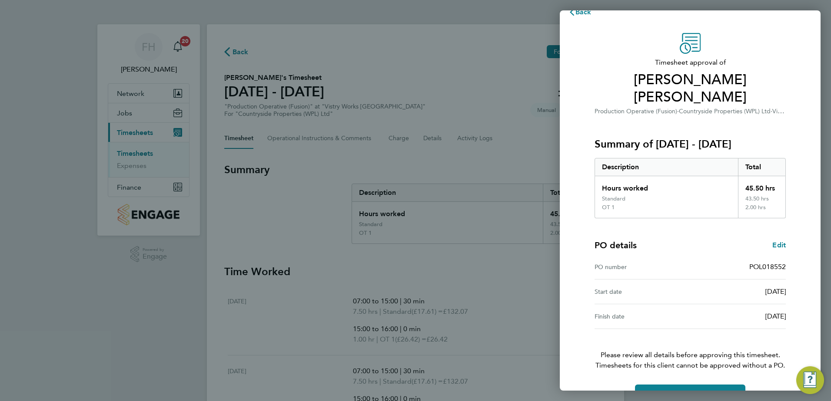
scroll to position [23, 0]
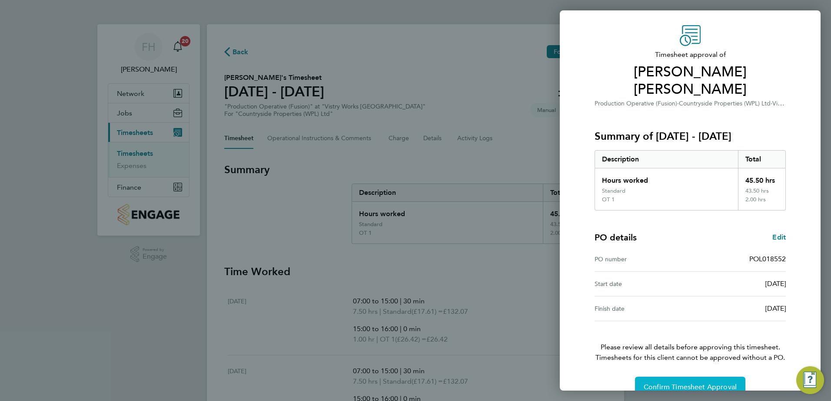
click at [705, 383] on span "Confirm Timesheet Approval" at bounding box center [689, 387] width 93 height 9
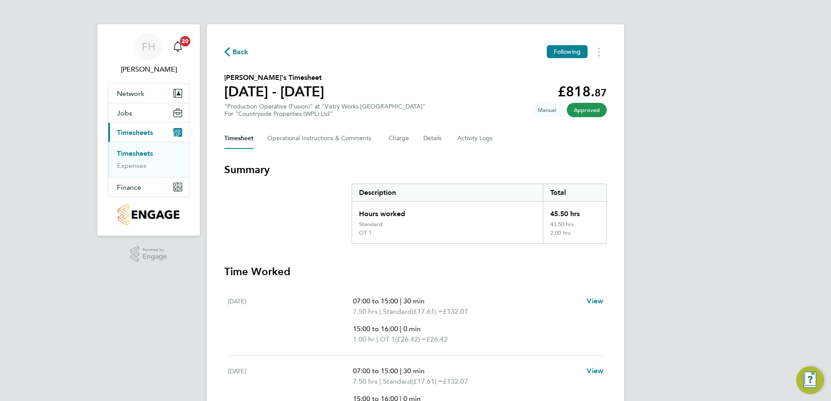
click at [228, 49] on icon "button" at bounding box center [227, 51] width 6 height 9
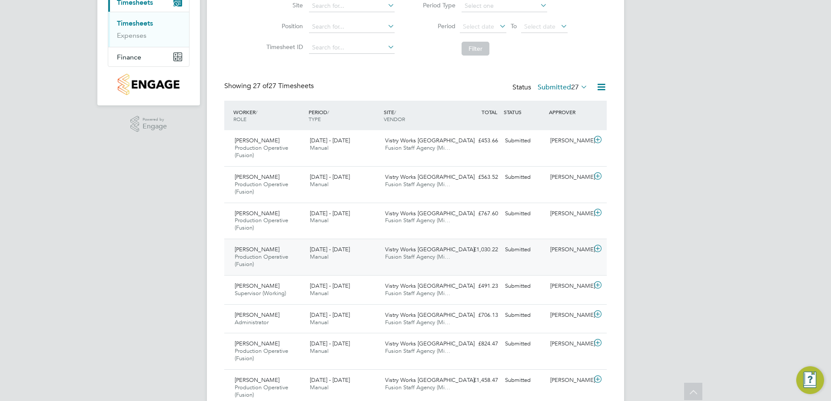
click at [599, 247] on icon at bounding box center [597, 248] width 11 height 7
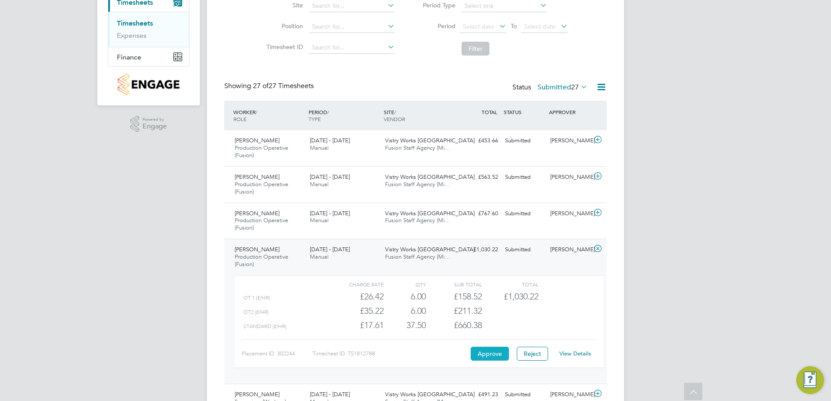
click at [493, 353] on button "Approve" at bounding box center [490, 354] width 38 height 14
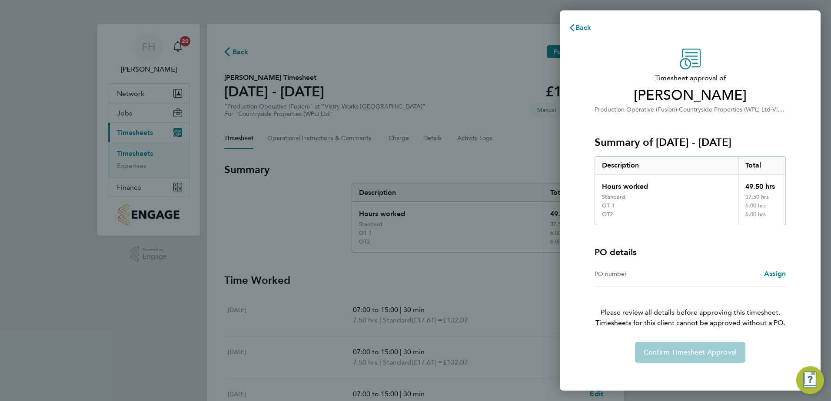
click at [692, 354] on div "Confirm Timesheet Approval" at bounding box center [690, 352] width 212 height 21
click at [773, 275] on span "Assign" at bounding box center [775, 274] width 22 height 8
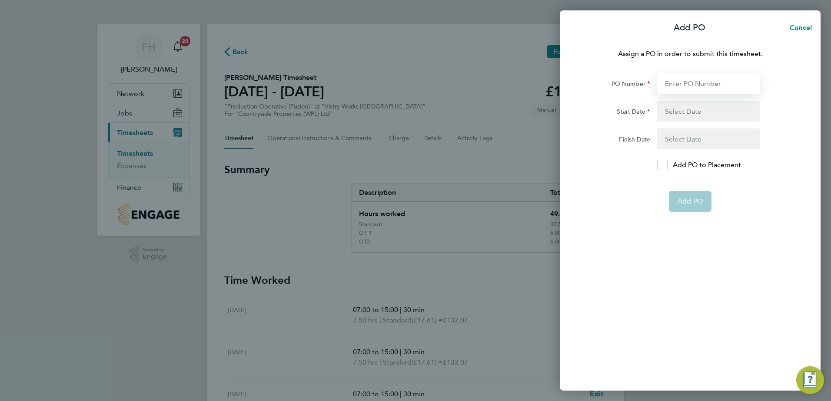
click at [683, 83] on input "PO Number" at bounding box center [708, 83] width 103 height 21
type input "pol018552"
click at [696, 200] on app-form-button "Add PO" at bounding box center [690, 201] width 43 height 21
click at [695, 113] on button "button" at bounding box center [708, 111] width 103 height 21
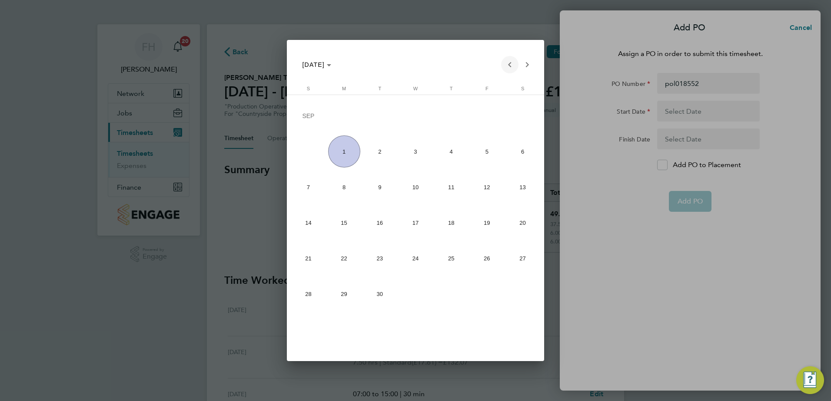
click at [511, 64] on span "Previous month" at bounding box center [509, 64] width 17 height 17
click at [382, 153] on span "1" at bounding box center [380, 152] width 32 height 32
type input "01 Jul 25"
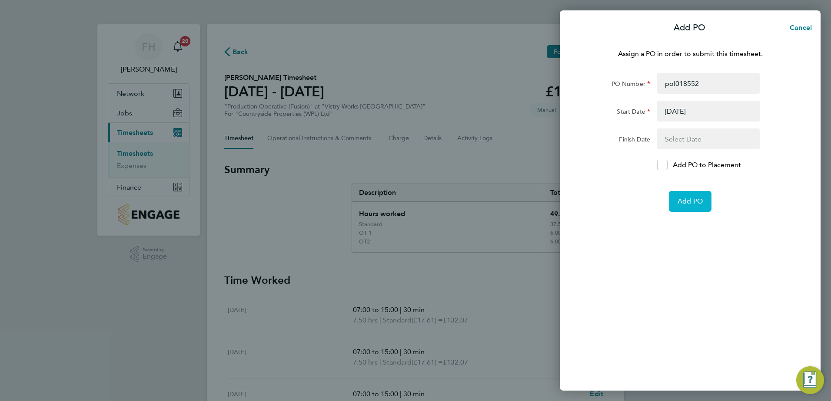
click at [681, 199] on span "Add PO" at bounding box center [689, 201] width 25 height 9
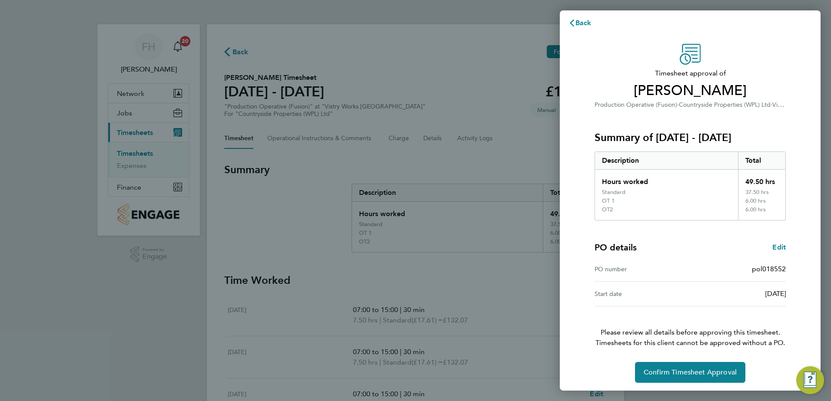
scroll to position [7, 0]
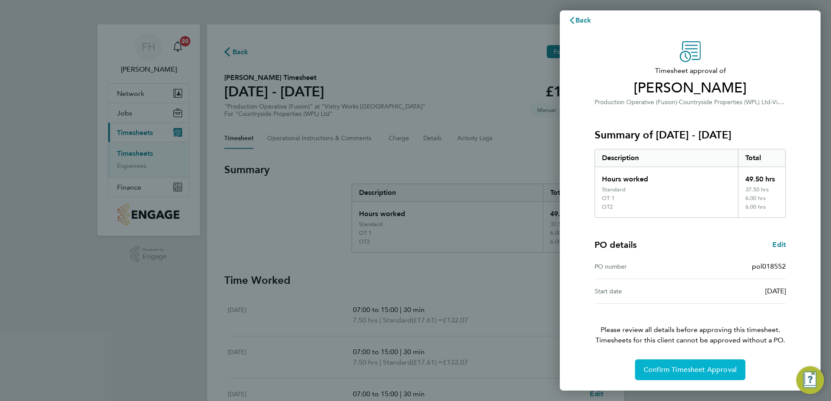
click at [692, 376] on button "Confirm Timesheet Approval" at bounding box center [690, 370] width 110 height 21
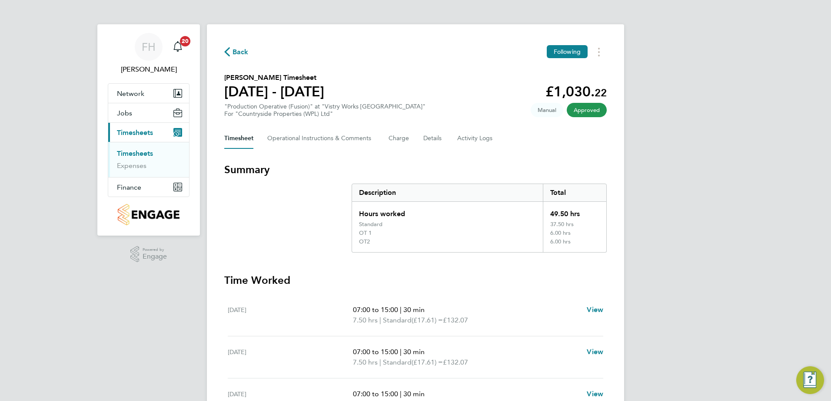
click at [230, 48] on span "Back" at bounding box center [236, 51] width 24 height 8
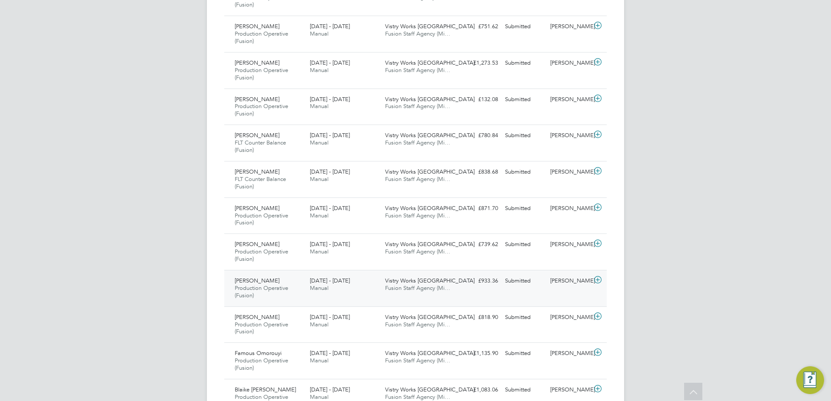
click at [600, 279] on icon at bounding box center [597, 280] width 11 height 7
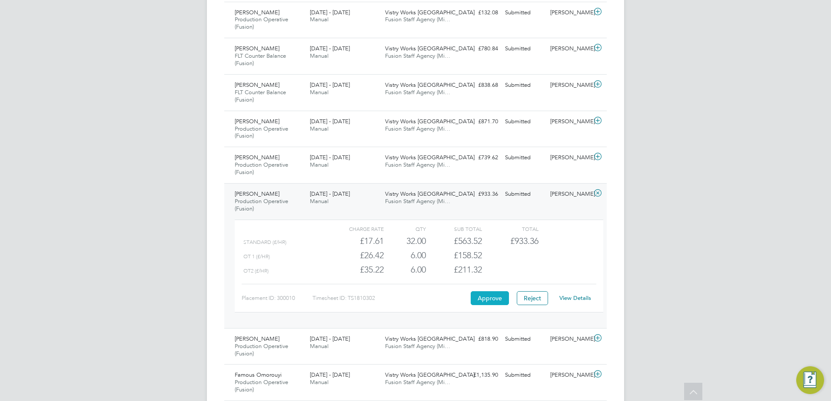
click at [483, 302] on button "Approve" at bounding box center [490, 299] width 38 height 14
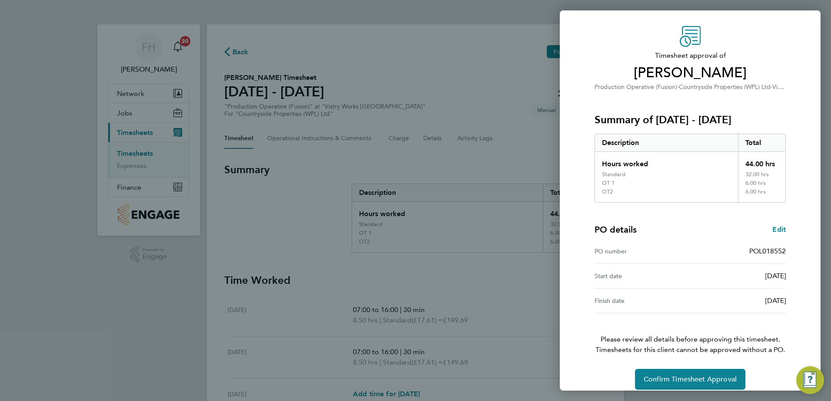
scroll to position [32, 0]
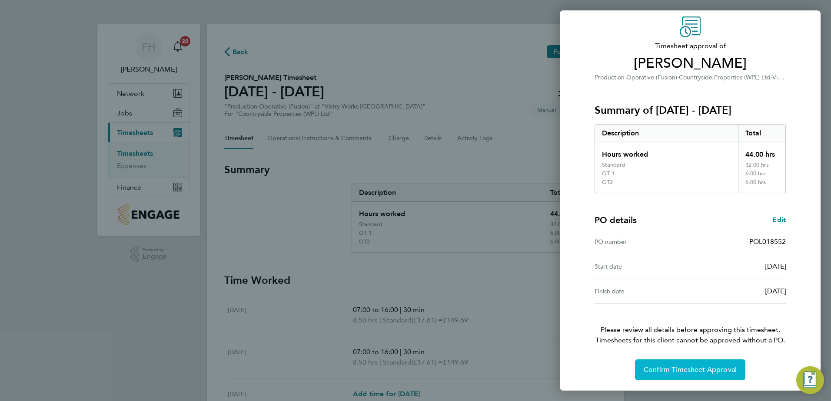
click at [688, 373] on span "Confirm Timesheet Approval" at bounding box center [689, 370] width 93 height 9
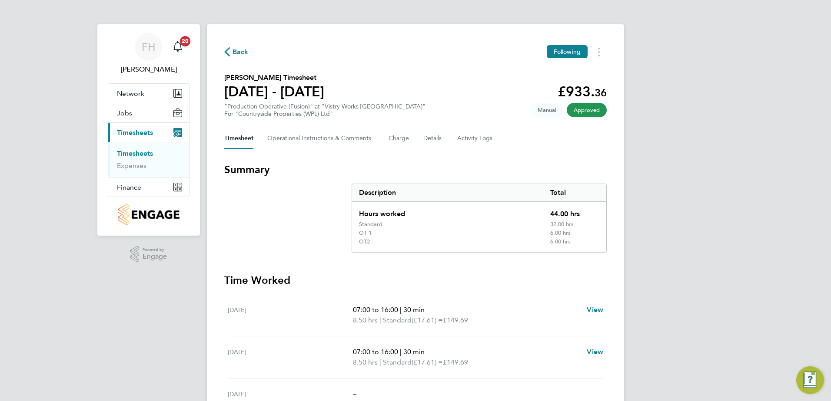
click at [230, 51] on span "Back" at bounding box center [236, 51] width 24 height 8
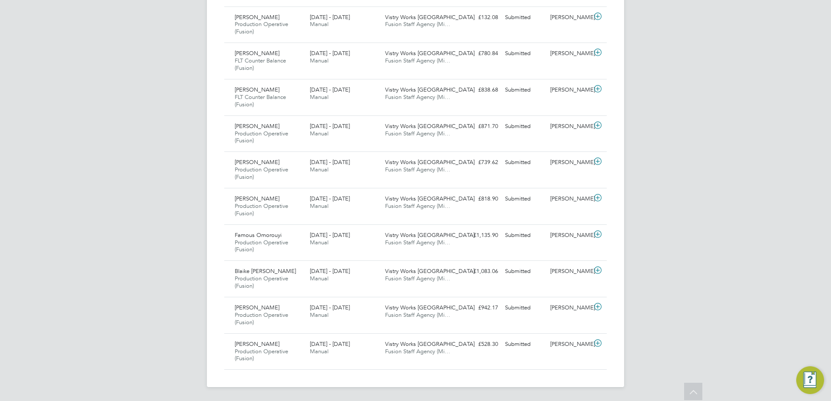
click at [597, 198] on icon at bounding box center [597, 198] width 11 height 7
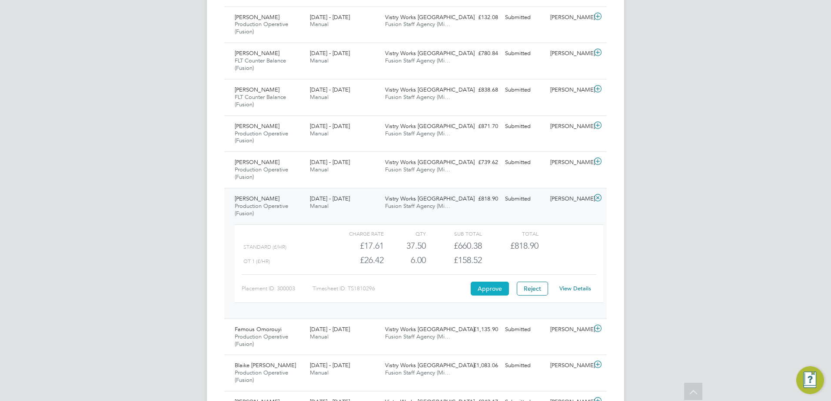
click at [498, 291] on button "Approve" at bounding box center [490, 289] width 38 height 14
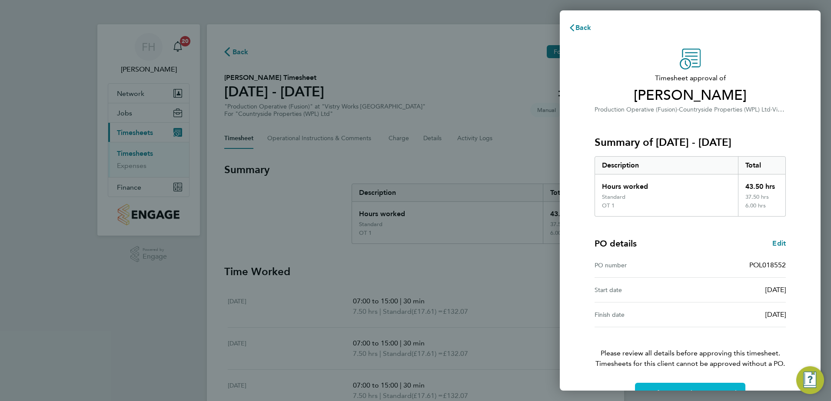
click at [688, 386] on button "Confirm Timesheet Approval" at bounding box center [690, 393] width 110 height 21
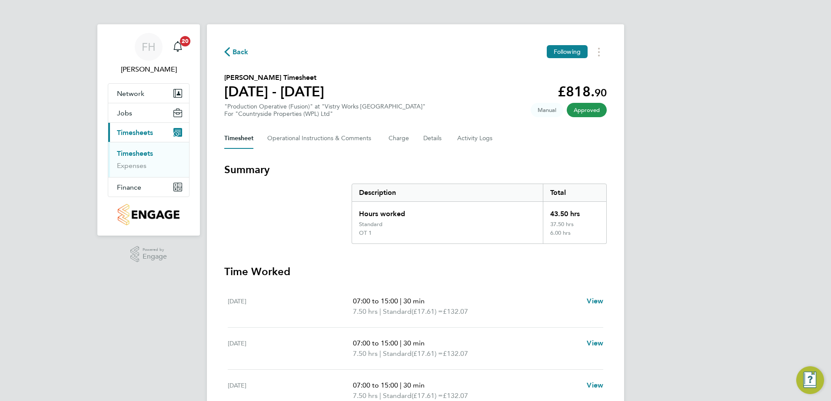
click at [231, 48] on span "Back" at bounding box center [236, 51] width 24 height 8
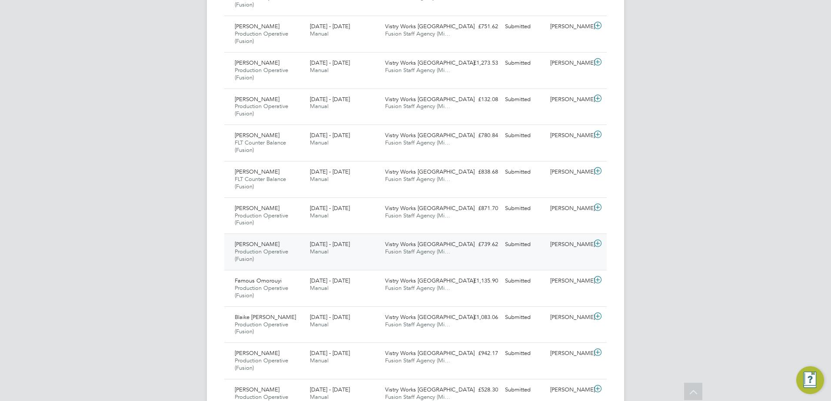
click at [600, 242] on icon at bounding box center [597, 243] width 11 height 7
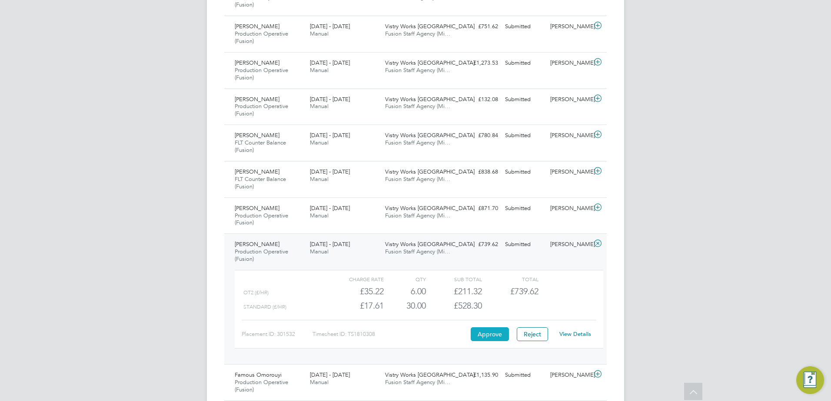
click at [483, 337] on button "Approve" at bounding box center [490, 335] width 38 height 14
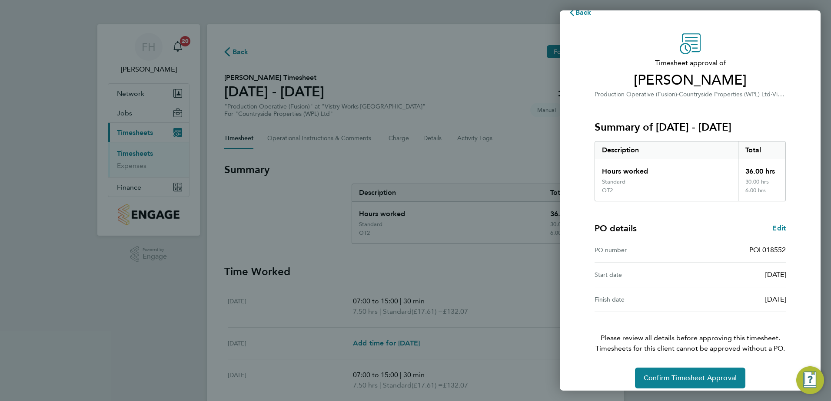
scroll to position [23, 0]
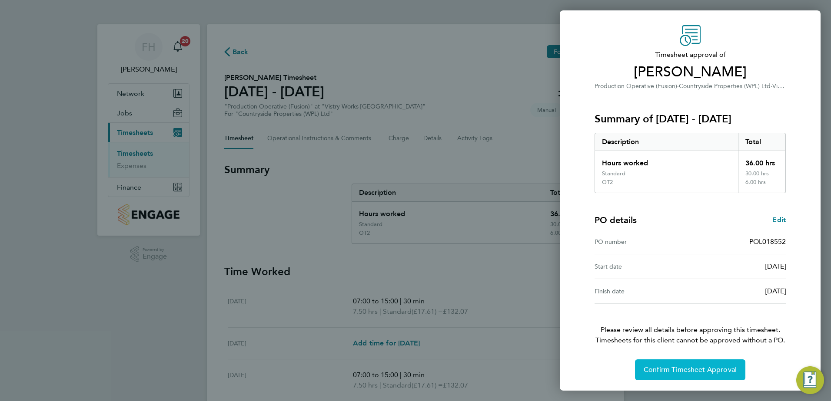
click at [684, 369] on span "Confirm Timesheet Approval" at bounding box center [689, 370] width 93 height 9
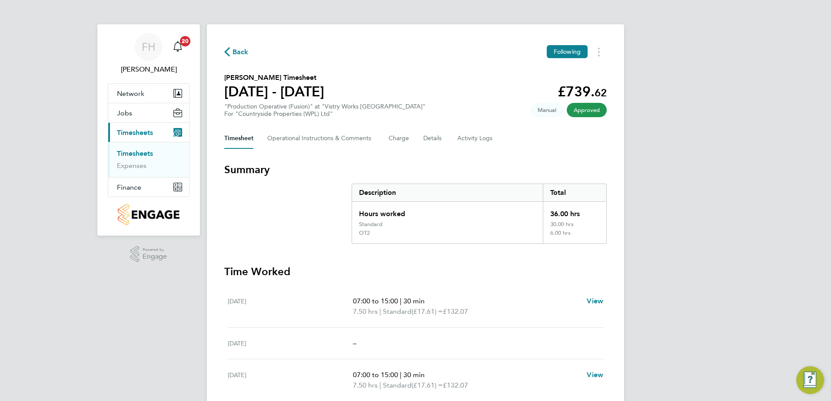
click at [228, 52] on icon "button" at bounding box center [227, 51] width 6 height 9
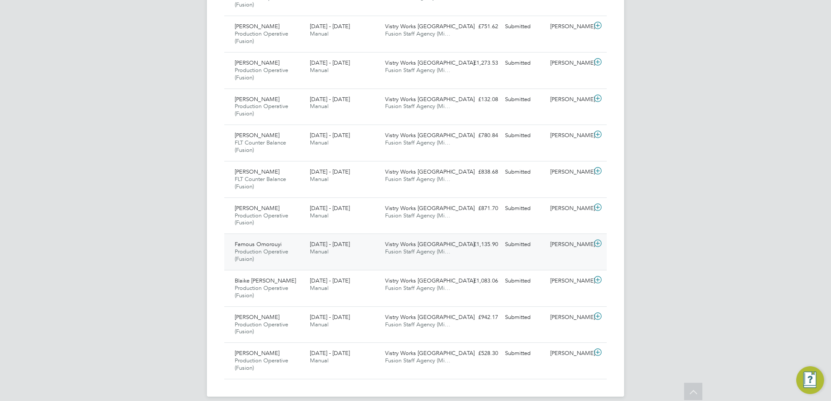
click at [596, 244] on icon at bounding box center [597, 243] width 11 height 7
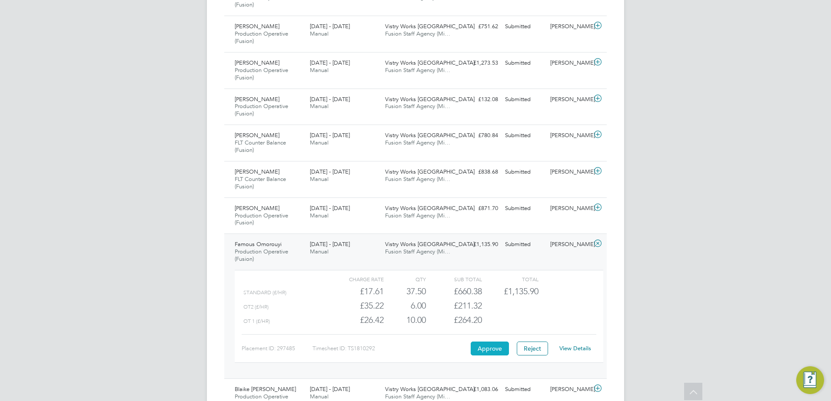
click at [501, 351] on button "Approve" at bounding box center [490, 349] width 38 height 14
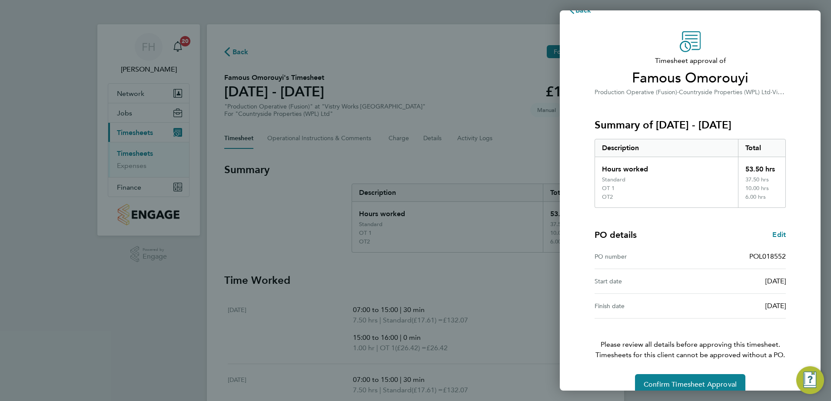
scroll to position [32, 0]
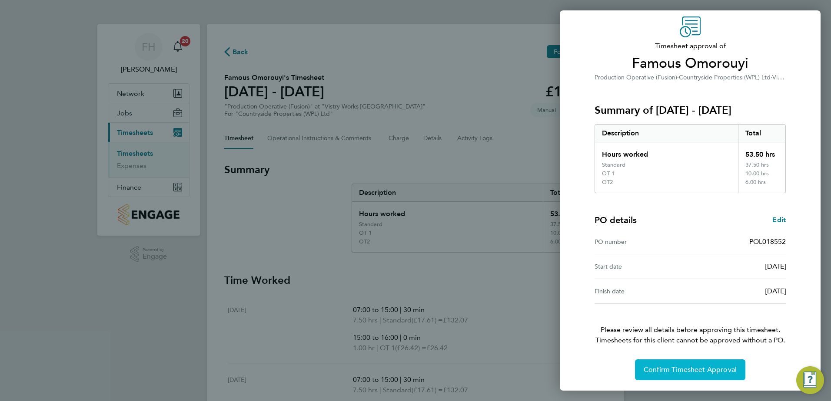
click at [710, 369] on span "Confirm Timesheet Approval" at bounding box center [689, 370] width 93 height 9
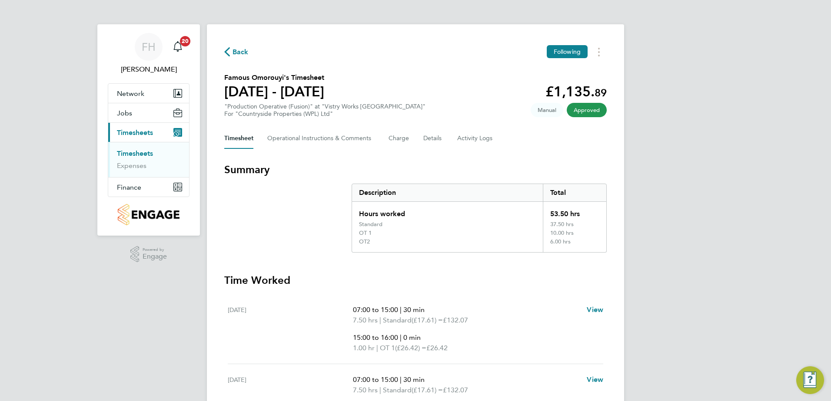
click at [227, 53] on icon "button" at bounding box center [227, 51] width 6 height 9
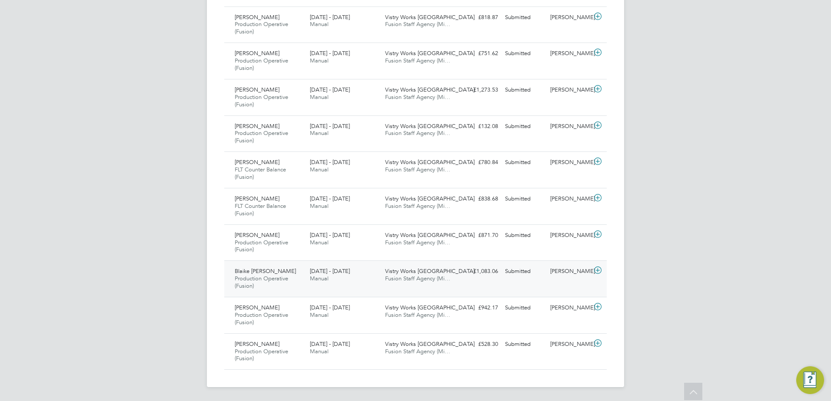
click at [600, 269] on icon at bounding box center [597, 270] width 11 height 7
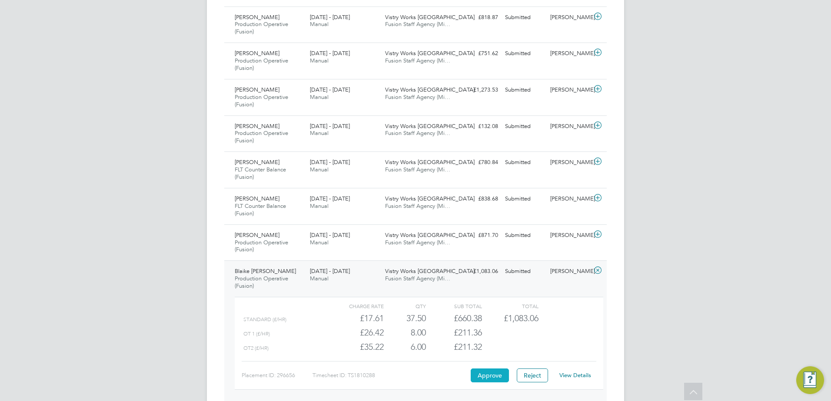
click at [490, 375] on button "Approve" at bounding box center [490, 376] width 38 height 14
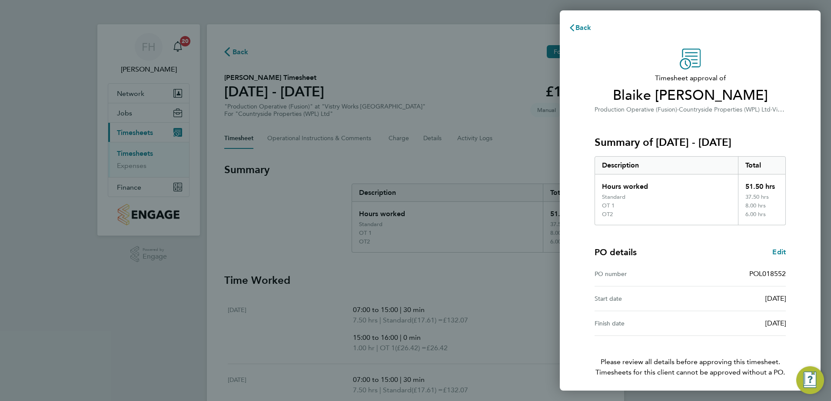
scroll to position [32, 0]
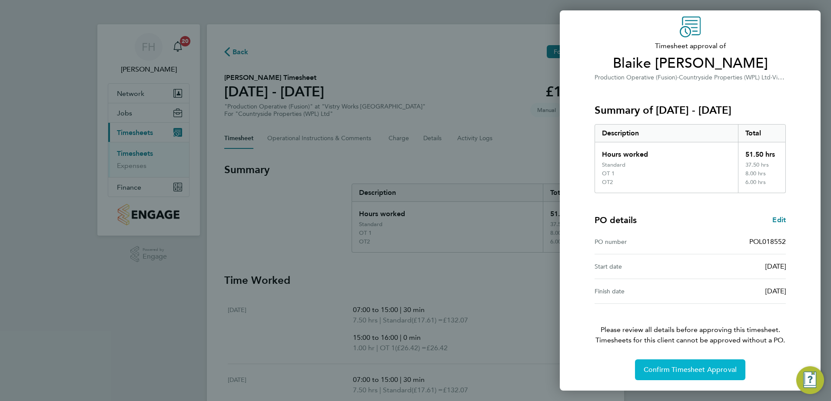
click at [700, 375] on button "Confirm Timesheet Approval" at bounding box center [690, 370] width 110 height 21
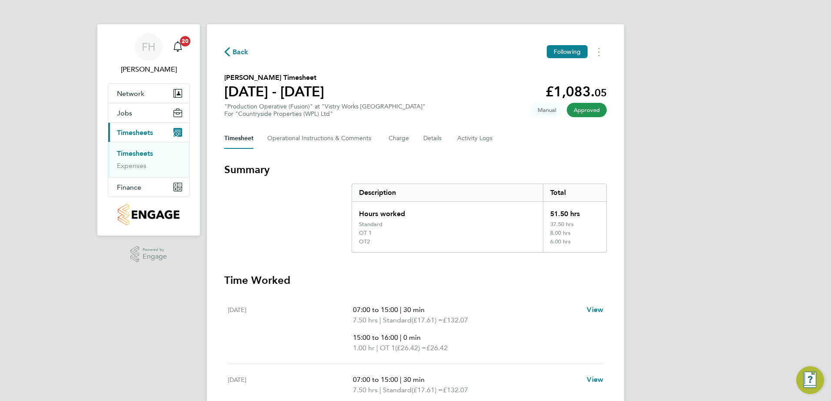
click at [231, 51] on span "Back" at bounding box center [236, 51] width 24 height 8
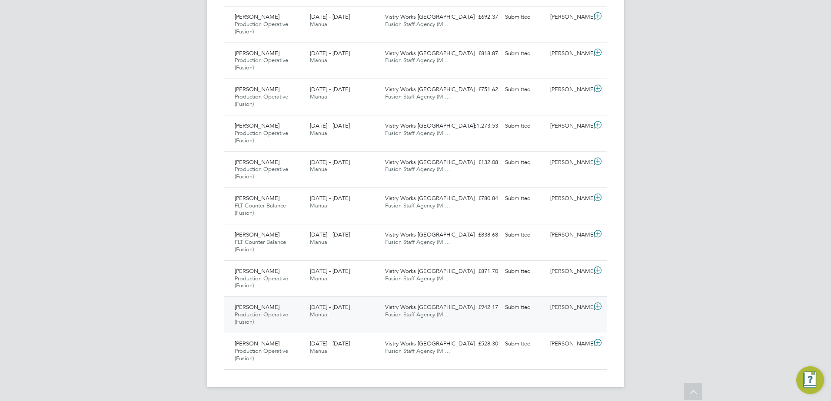
click at [599, 307] on icon at bounding box center [597, 306] width 11 height 7
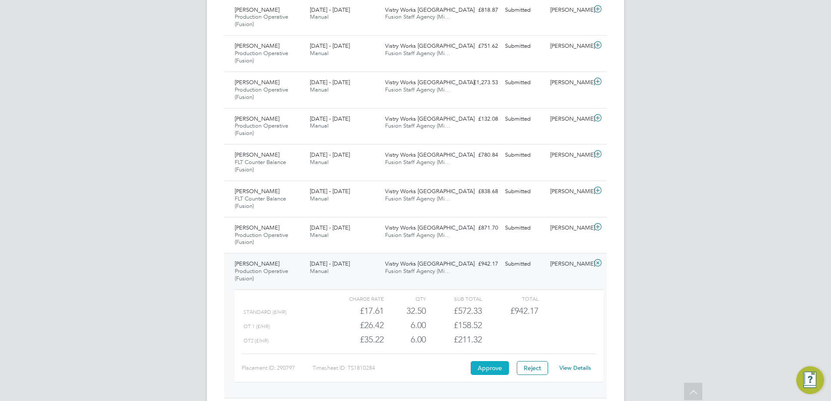
click at [497, 371] on button "Approve" at bounding box center [490, 368] width 38 height 14
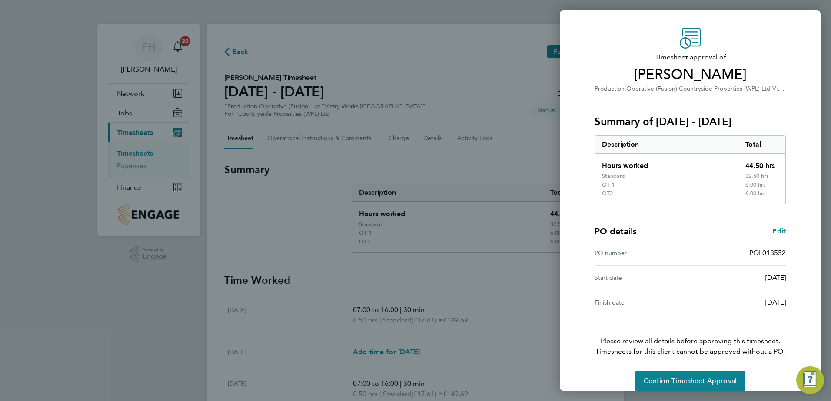
scroll to position [32, 0]
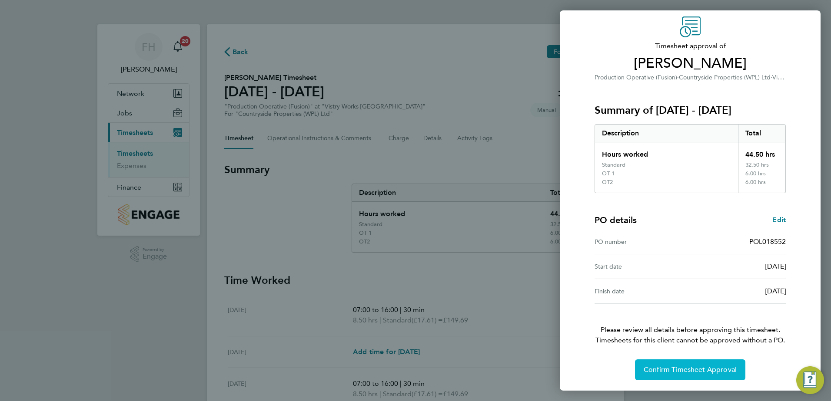
click at [705, 372] on span "Confirm Timesheet Approval" at bounding box center [689, 370] width 93 height 9
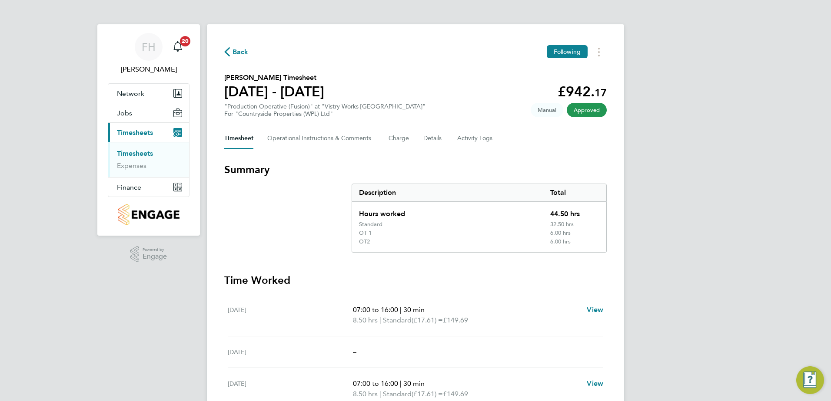
click at [235, 53] on span "Back" at bounding box center [240, 52] width 16 height 10
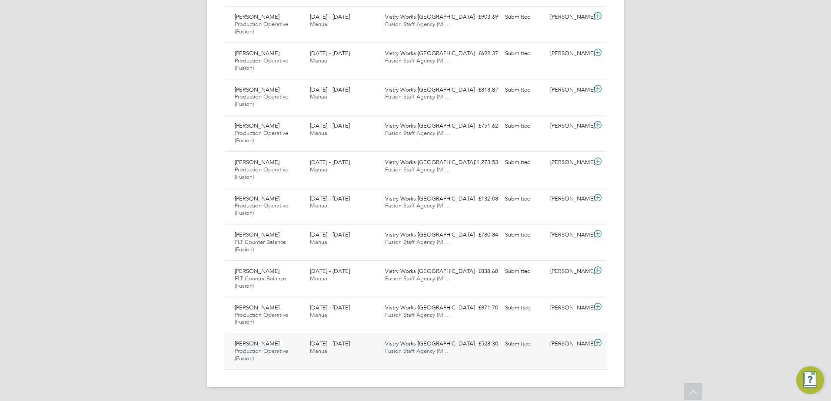
click at [598, 344] on icon at bounding box center [597, 343] width 11 height 7
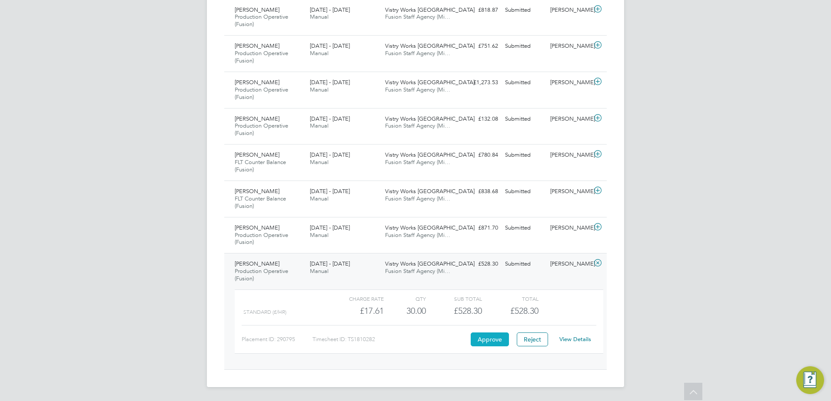
click at [481, 341] on button "Approve" at bounding box center [490, 340] width 38 height 14
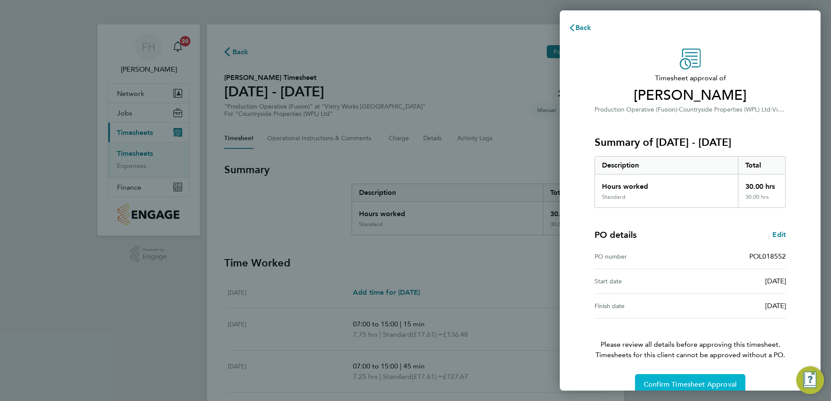
click at [693, 384] on span "Confirm Timesheet Approval" at bounding box center [689, 385] width 93 height 9
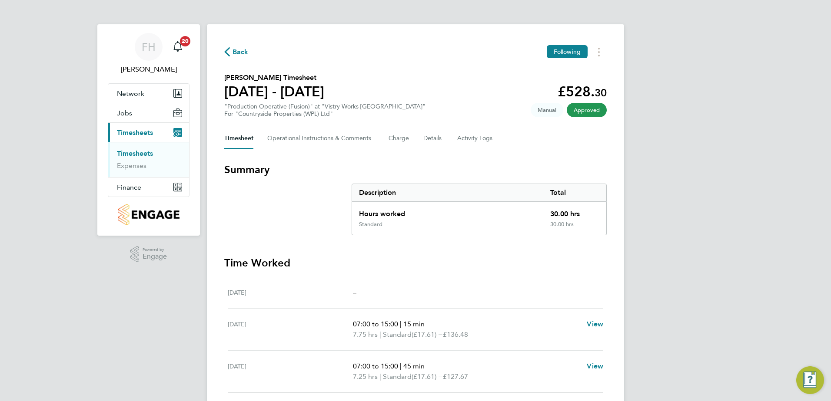
click at [241, 54] on span "Back" at bounding box center [240, 52] width 16 height 10
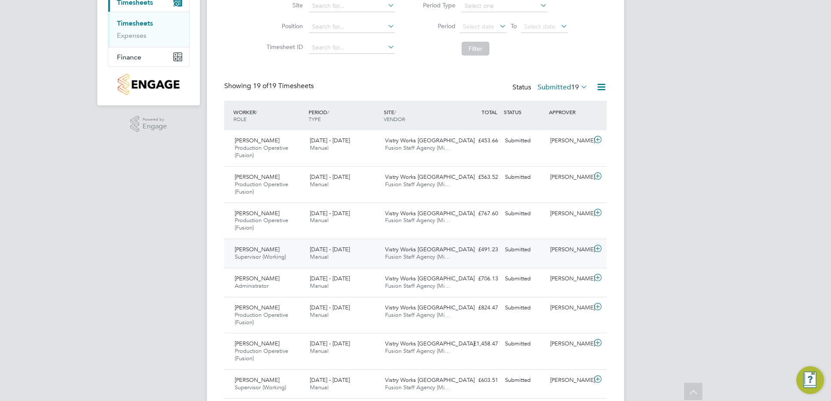
click at [597, 251] on icon at bounding box center [597, 248] width 11 height 7
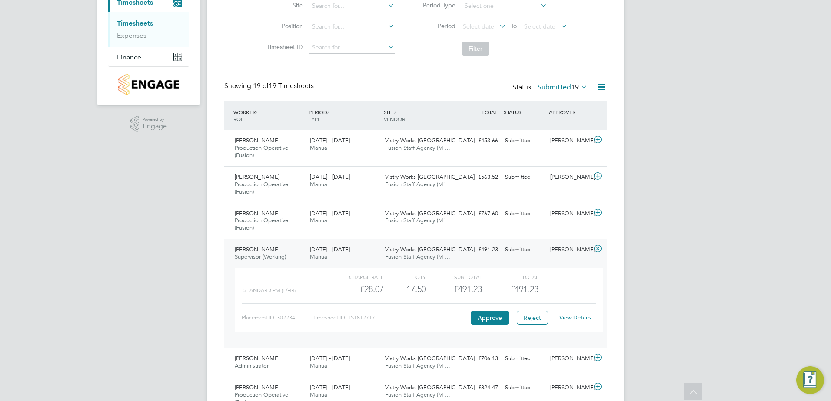
click at [568, 315] on link "View Details" at bounding box center [575, 317] width 32 height 7
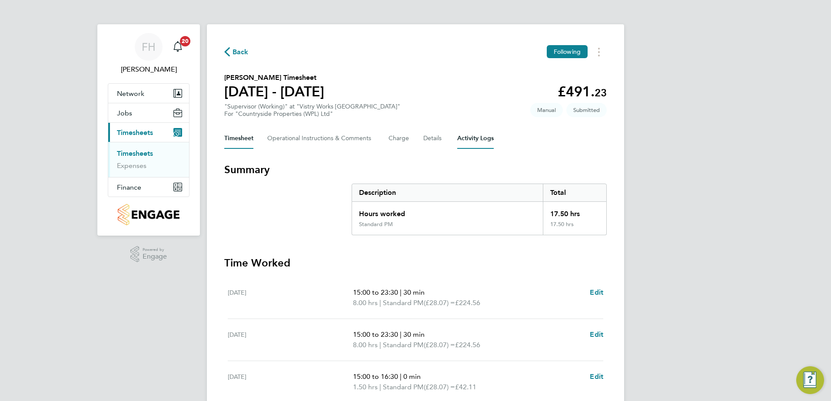
click at [477, 146] on Logs-tab "Activity Logs" at bounding box center [475, 138] width 36 height 21
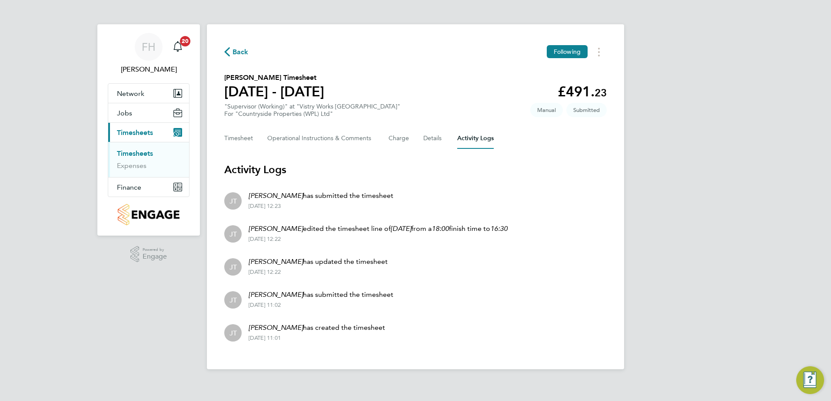
click at [239, 54] on span "Back" at bounding box center [240, 52] width 16 height 10
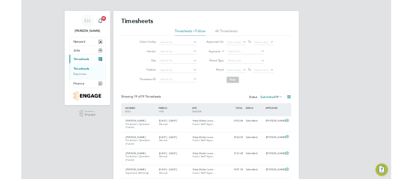
scroll to position [22, 60]
